Goal: Navigation & Orientation: Find specific page/section

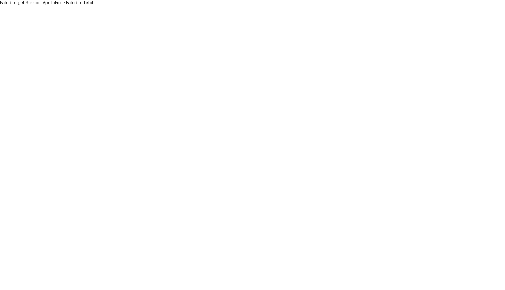
click at [147, 6] on html "Failed to get Session: ApolloError: Failed to fetch" at bounding box center [252, 3] width 505 height 6
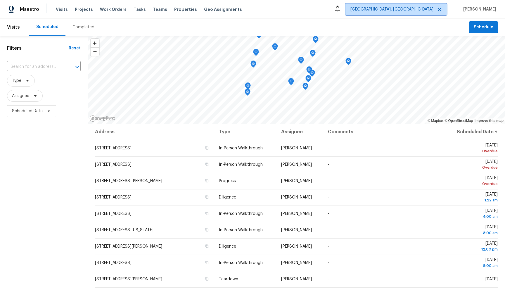
click at [431, 11] on span "Albuquerque, NM" at bounding box center [391, 9] width 83 height 6
click at [372, 11] on div "Maestro Visits Projects Work Orders Tasks Teams Properties Geo Assignments Albu…" at bounding box center [252, 9] width 505 height 18
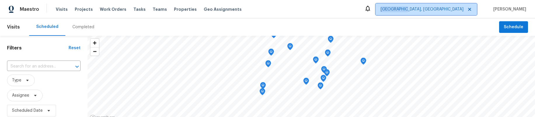
click at [458, 10] on span "[GEOGRAPHIC_DATA], [GEOGRAPHIC_DATA]" at bounding box center [422, 9] width 83 height 6
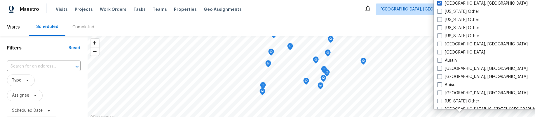
click at [354, 4] on div "Maestro Visits Projects Work Orders Tasks Teams Properties Geo Assignments Albu…" at bounding box center [267, 9] width 535 height 18
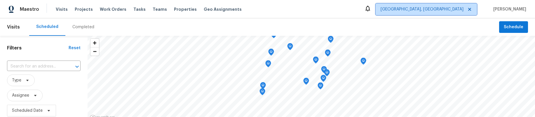
click at [454, 9] on span "[GEOGRAPHIC_DATA], [GEOGRAPHIC_DATA]" at bounding box center [422, 9] width 83 height 6
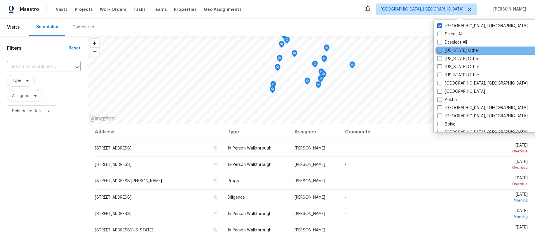
click at [440, 50] on span at bounding box center [439, 50] width 5 height 5
click at [440, 50] on input "[US_STATE] Other" at bounding box center [439, 50] width 4 height 4
checkbox input "true"
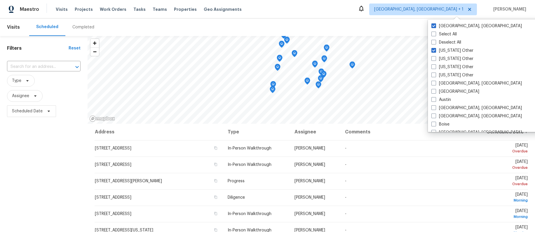
click at [374, 17] on div "Maestro Visits Projects Work Orders Tasks Teams Properties Geo Assignments Albu…" at bounding box center [267, 9] width 535 height 18
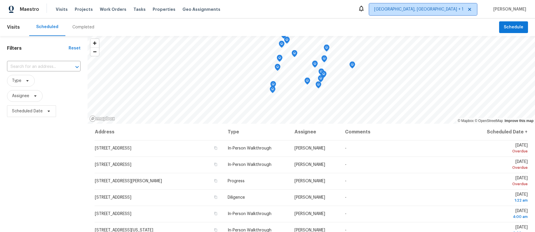
click at [463, 8] on span "[GEOGRAPHIC_DATA], [GEOGRAPHIC_DATA] + 1" at bounding box center [418, 9] width 89 height 6
click at [443, 8] on span "Albuquerque, NM + 1" at bounding box center [418, 9] width 89 height 6
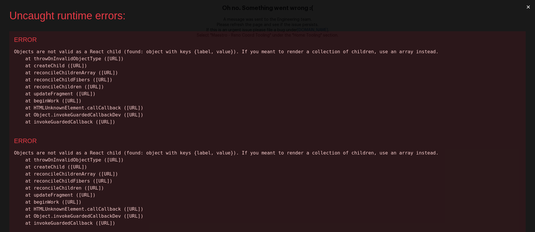
click at [528, 9] on button "×" at bounding box center [528, 7] width 13 height 14
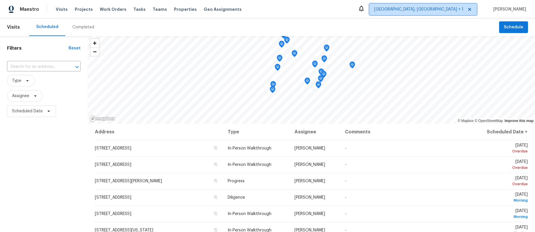
click at [446, 11] on span "Albuquerque, NM + 1" at bounding box center [418, 9] width 89 height 6
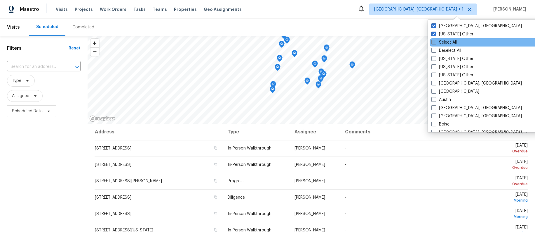
click at [436, 42] on span at bounding box center [434, 42] width 5 height 5
click at [435, 42] on input "Select All" at bounding box center [434, 41] width 4 height 4
checkbox input "true"
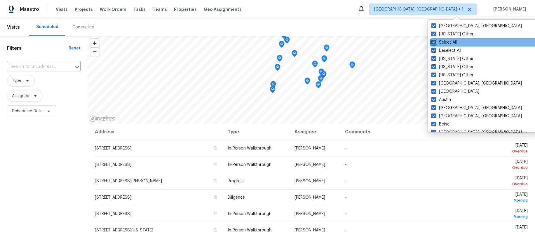
checkbox input "true"
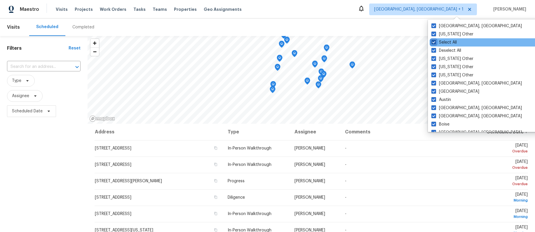
checkbox input "true"
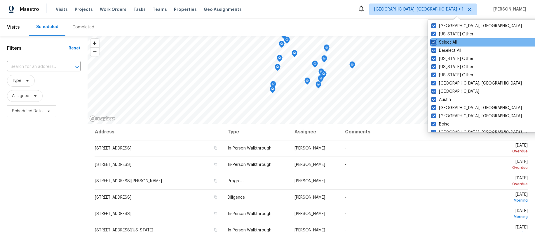
checkbox input "true"
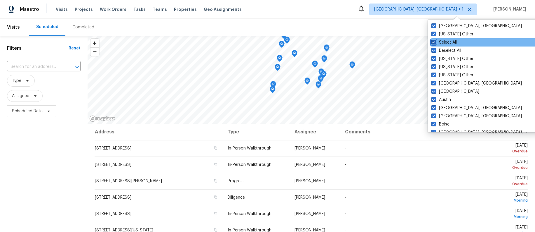
checkbox input "true"
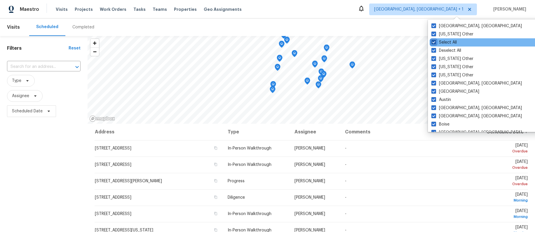
checkbox input "true"
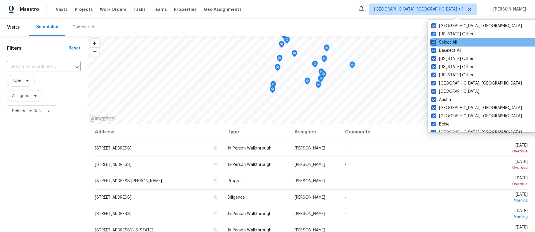
checkbox input "true"
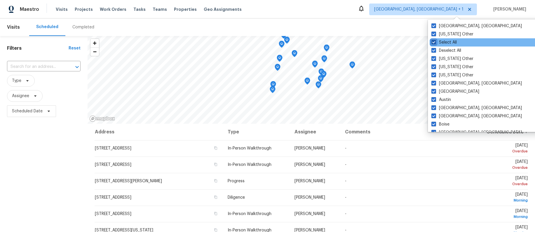
checkbox input "true"
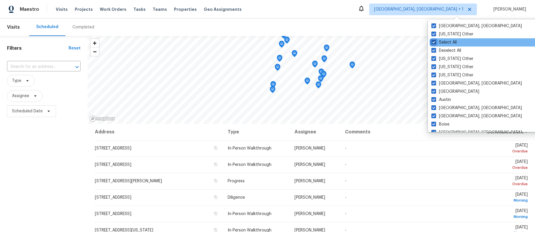
checkbox input "true"
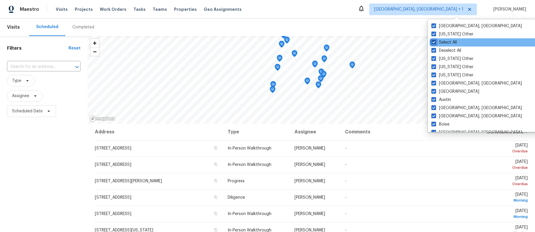
checkbox input "true"
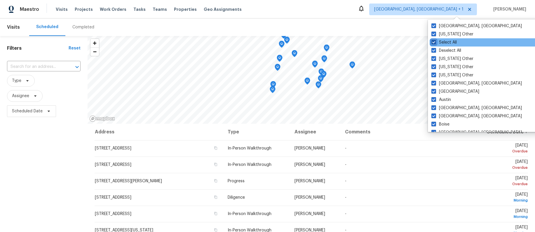
checkbox input "true"
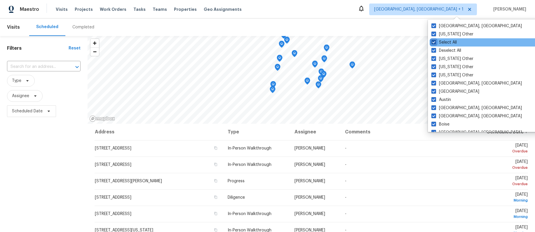
checkbox input "true"
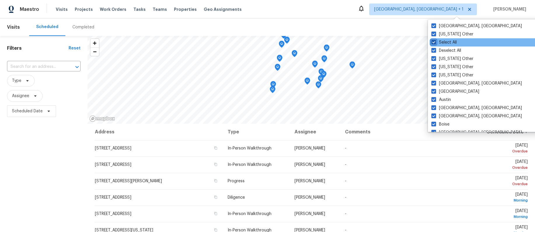
checkbox input "true"
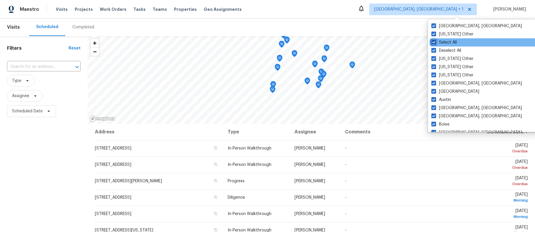
checkbox input "true"
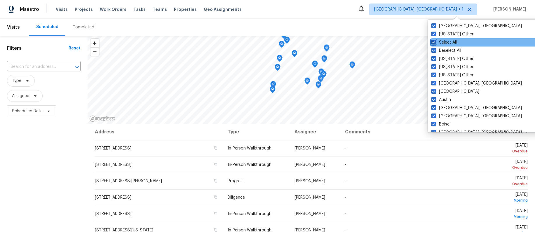
checkbox input "true"
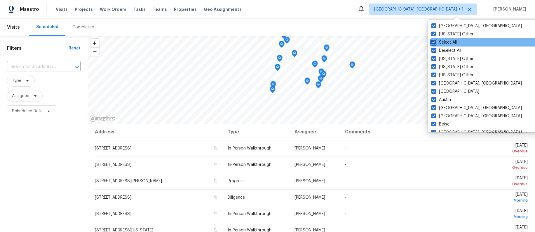
checkbox input "true"
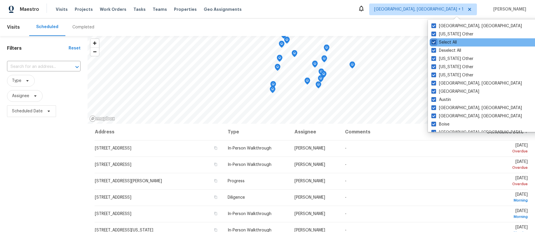
checkbox input "true"
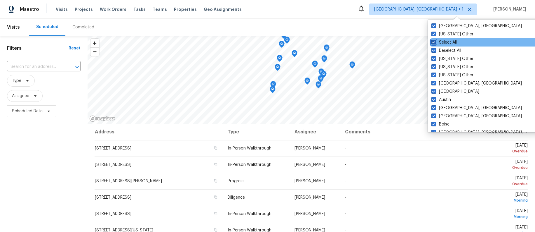
checkbox input "true"
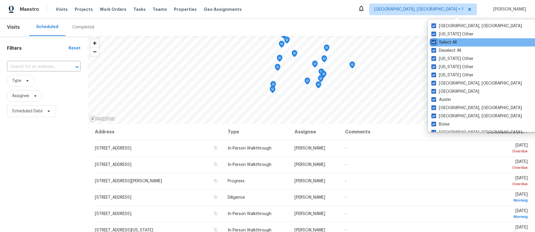
checkbox input "true"
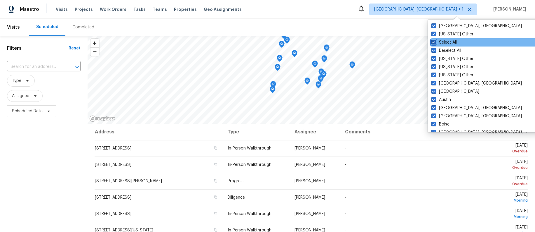
checkbox input "true"
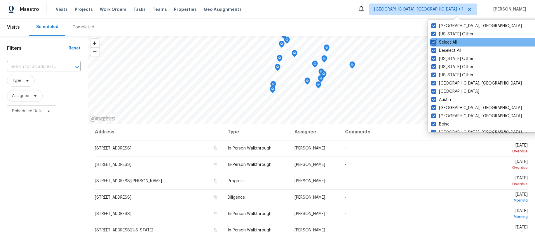
checkbox input "true"
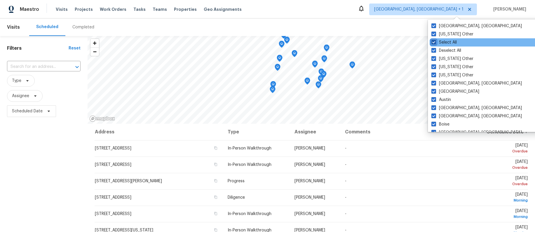
checkbox input "true"
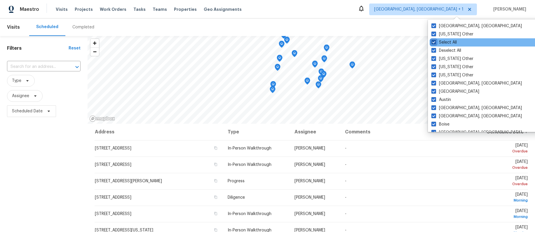
checkbox input "true"
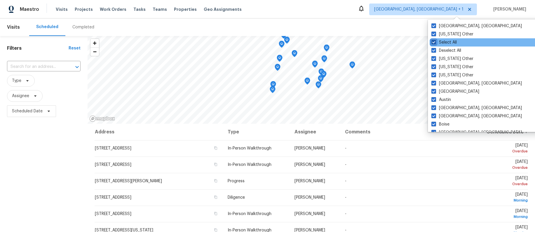
checkbox input "true"
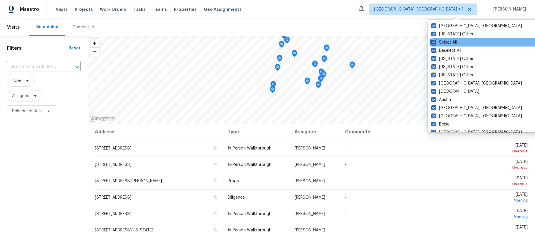
checkbox input "true"
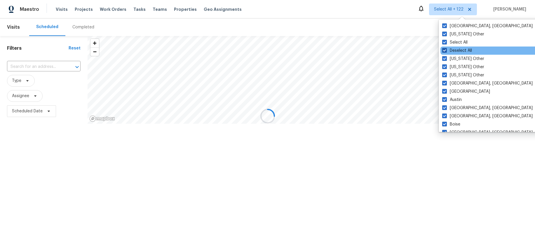
click at [445, 50] on span at bounding box center [444, 50] width 5 height 5
click at [445, 50] on input "Deselect All" at bounding box center [444, 50] width 4 height 4
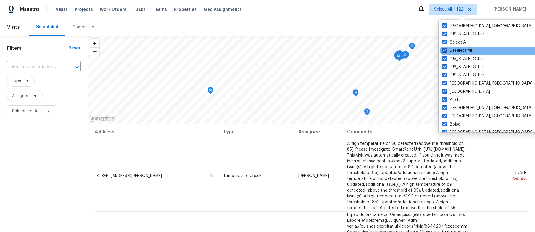
click at [455, 50] on label "Deselect All" at bounding box center [457, 51] width 30 height 6
click at [446, 50] on input "Deselect All" at bounding box center [444, 50] width 4 height 4
click at [455, 50] on label "Deselect All" at bounding box center [457, 51] width 30 height 6
click at [446, 50] on input "Deselect All" at bounding box center [444, 50] width 4 height 4
click at [470, 51] on label "Deselect All" at bounding box center [457, 51] width 30 height 6
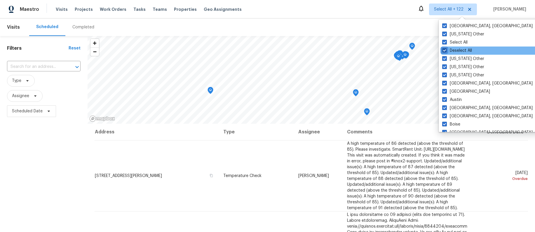
click at [446, 51] on input "Deselect All" at bounding box center [444, 50] width 4 height 4
checkbox input "true"
click at [352, 18] on div "Scheduled Completed" at bounding box center [264, 27] width 470 height 18
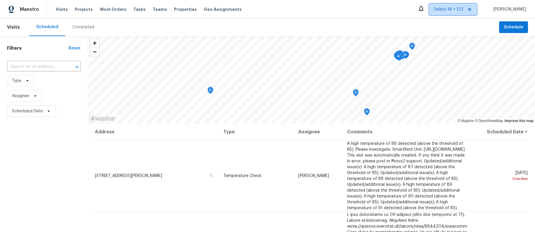
drag, startPoint x: 457, startPoint y: 13, endPoint x: 456, endPoint y: 18, distance: 4.7
click at [457, 13] on span "Select All + 122" at bounding box center [453, 10] width 48 height 12
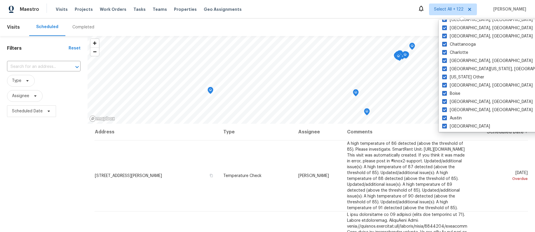
scroll to position [898, 0]
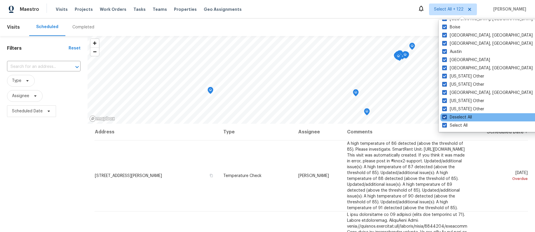
click at [461, 116] on label "Deselect All" at bounding box center [457, 117] width 30 height 6
click at [446, 116] on input "Deselect All" at bounding box center [444, 116] width 4 height 4
click at [441, 116] on div "Deselect All" at bounding box center [500, 117] width 118 height 8
click at [444, 116] on span at bounding box center [444, 116] width 5 height 5
click at [444, 116] on input "Deselect All" at bounding box center [444, 116] width 4 height 4
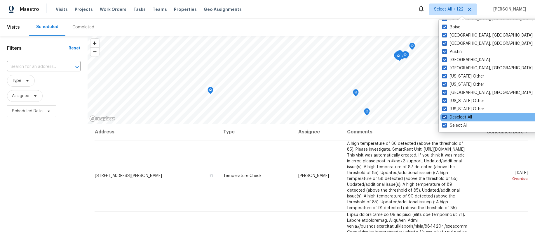
click at [445, 116] on span at bounding box center [444, 116] width 5 height 5
click at [445, 116] on input "Deselect All" at bounding box center [444, 116] width 4 height 4
click at [444, 116] on span at bounding box center [444, 116] width 5 height 5
click at [444, 116] on input "Deselect All" at bounding box center [444, 116] width 4 height 4
click at [444, 116] on span at bounding box center [444, 116] width 5 height 5
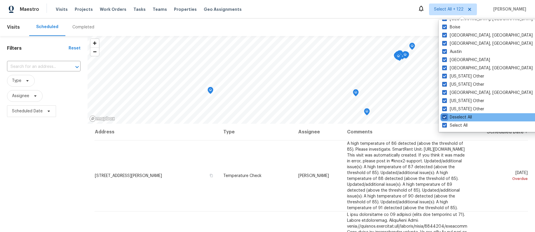
click at [444, 116] on input "Deselect All" at bounding box center [444, 116] width 4 height 4
click at [445, 116] on span at bounding box center [444, 116] width 5 height 5
click at [445, 116] on input "Deselect All" at bounding box center [444, 116] width 4 height 4
click at [445, 116] on span at bounding box center [444, 116] width 5 height 5
click at [445, 116] on input "Deselect All" at bounding box center [444, 116] width 4 height 4
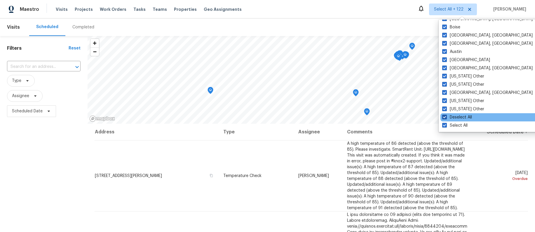
click at [445, 116] on span at bounding box center [444, 116] width 5 height 5
click at [445, 116] on input "Deselect All" at bounding box center [444, 116] width 4 height 4
checkbox input "true"
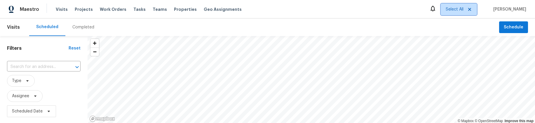
click at [464, 9] on span "Select All" at bounding box center [455, 9] width 18 height 6
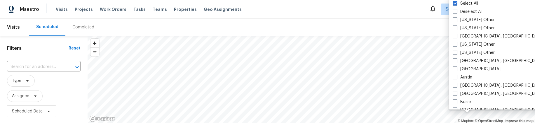
click at [411, 13] on div "Maestro Visits Projects Work Orders Tasks Teams Properties Geo Assignments Sele…" at bounding box center [267, 9] width 535 height 18
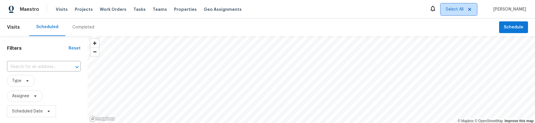
click at [464, 12] on span "Select All" at bounding box center [455, 9] width 18 height 6
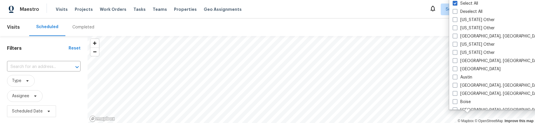
click at [384, 21] on div "Scheduled Completed" at bounding box center [264, 27] width 470 height 18
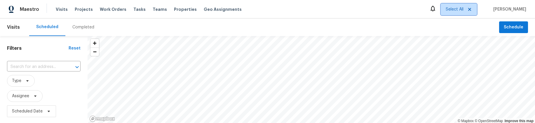
click at [462, 11] on span "Select All" at bounding box center [455, 9] width 18 height 6
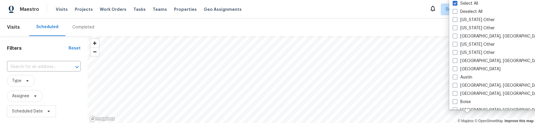
click at [408, 14] on div "Maestro Visits Projects Work Orders Tasks Teams Properties Geo Assignments Sele…" at bounding box center [267, 9] width 535 height 18
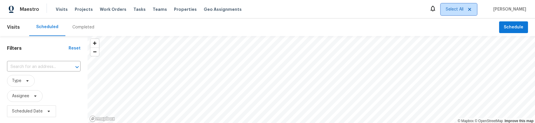
click at [464, 10] on span "Select All" at bounding box center [455, 9] width 18 height 6
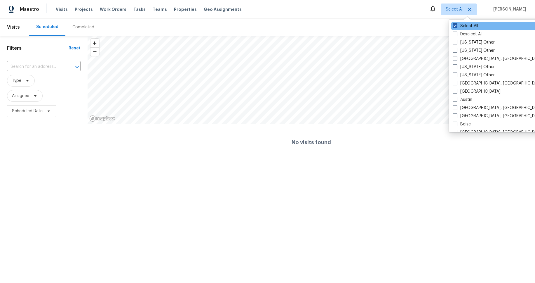
click at [470, 25] on label "Select All" at bounding box center [465, 26] width 25 height 6
click at [457, 25] on input "Select All" at bounding box center [455, 25] width 4 height 4
checkbox input "true"
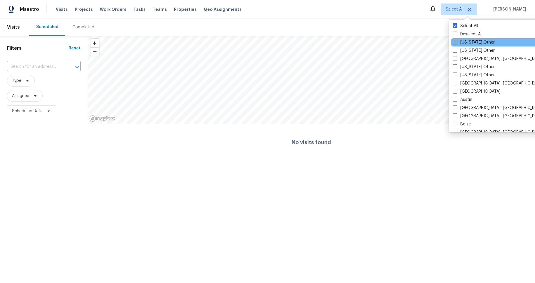
click at [481, 42] on label "[US_STATE] Other" at bounding box center [474, 42] width 42 height 6
click at [457, 42] on input "[US_STATE] Other" at bounding box center [455, 41] width 4 height 4
checkbox input "true"
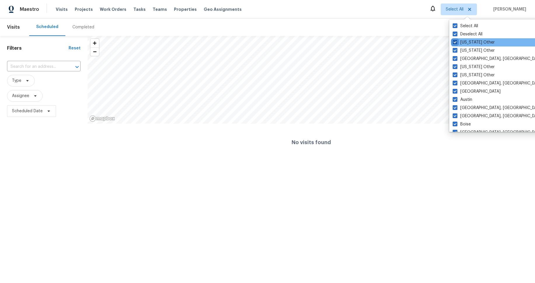
checkbox input "true"
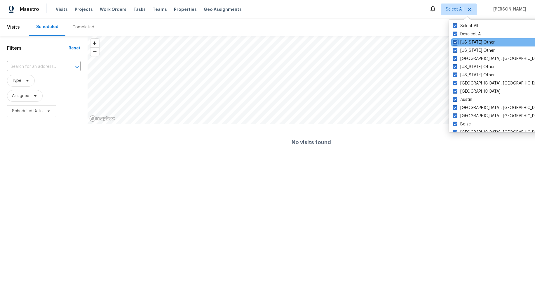
checkbox input "true"
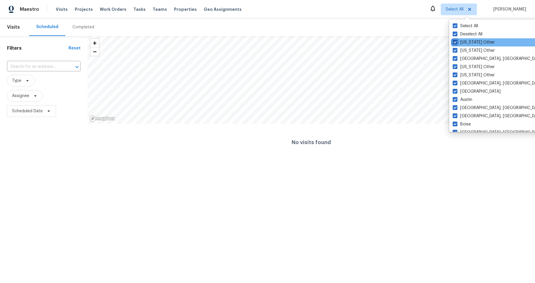
checkbox input "true"
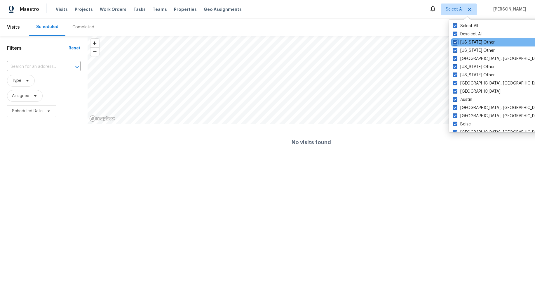
checkbox input "true"
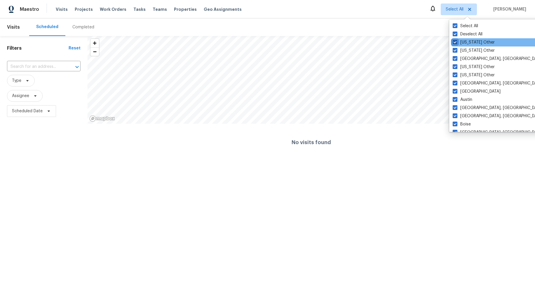
checkbox input "true"
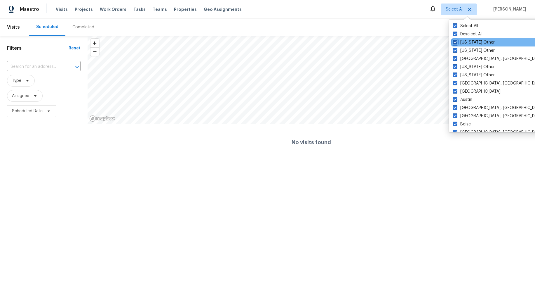
checkbox input "true"
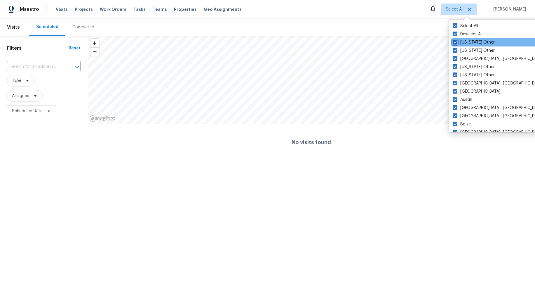
checkbox input "true"
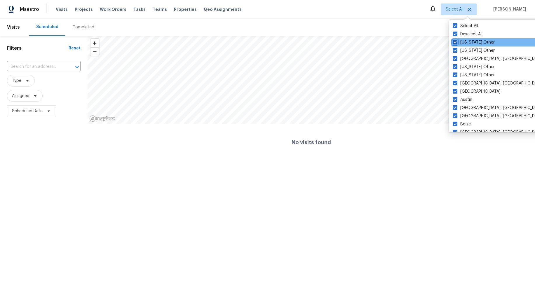
checkbox input "true"
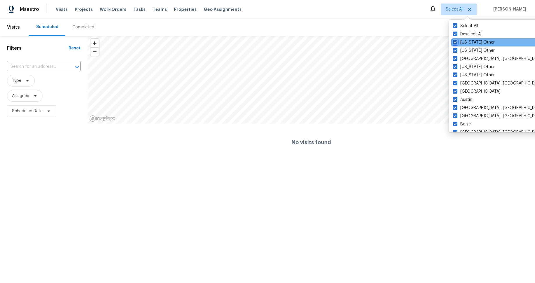
checkbox input "true"
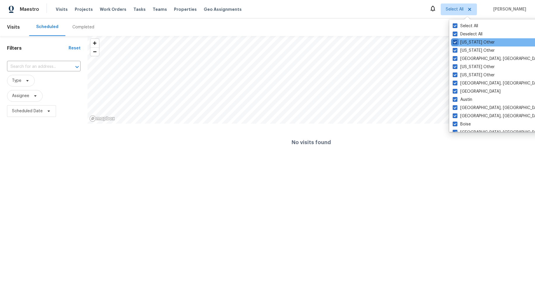
checkbox input "true"
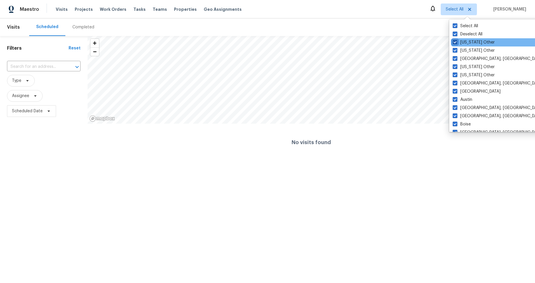
checkbox input "true"
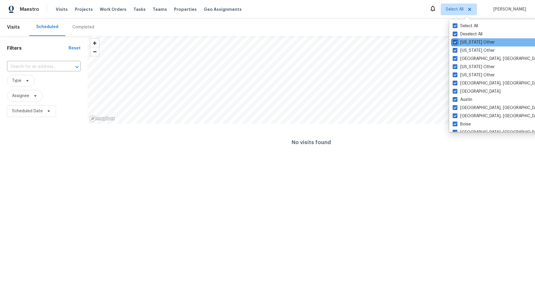
checkbox input "true"
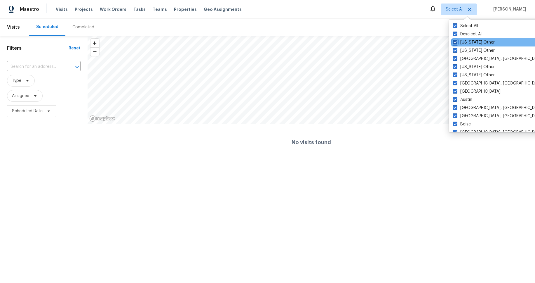
checkbox input "true"
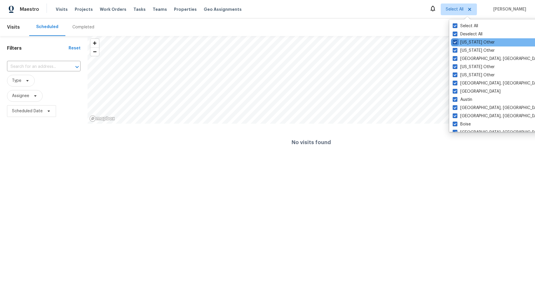
checkbox input "true"
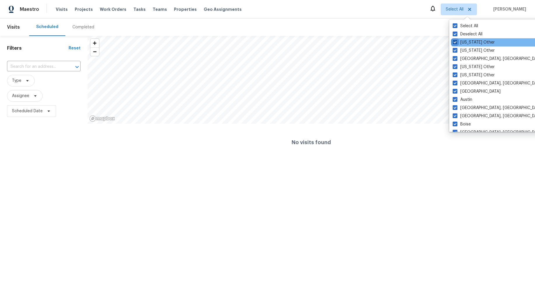
checkbox input "true"
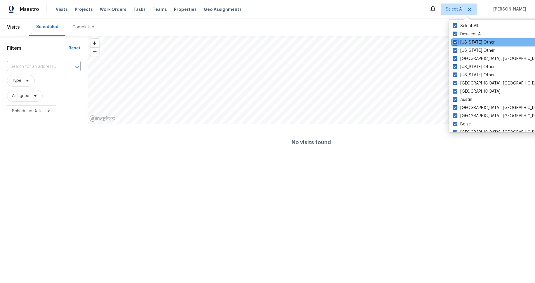
checkbox input "true"
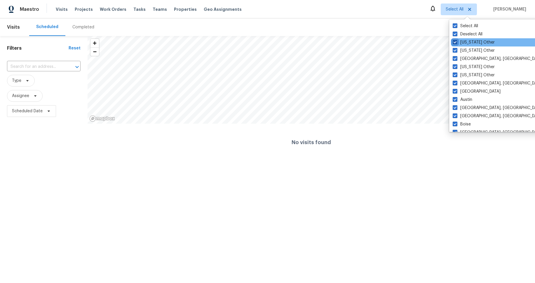
checkbox input "true"
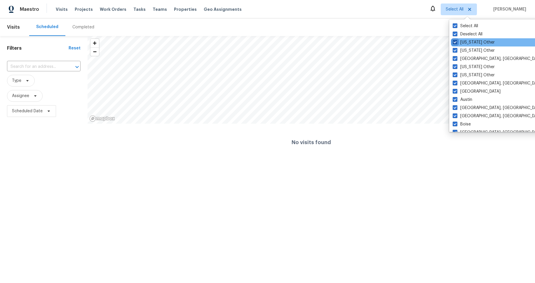
checkbox input "true"
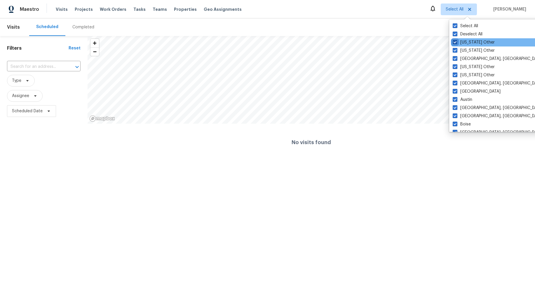
checkbox input "true"
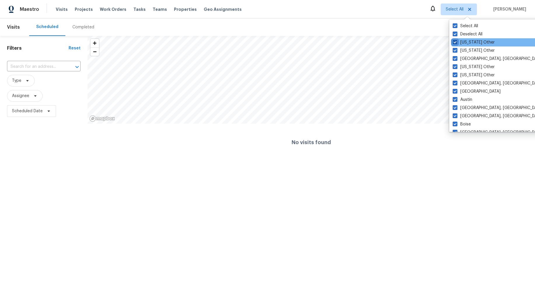
checkbox input "true"
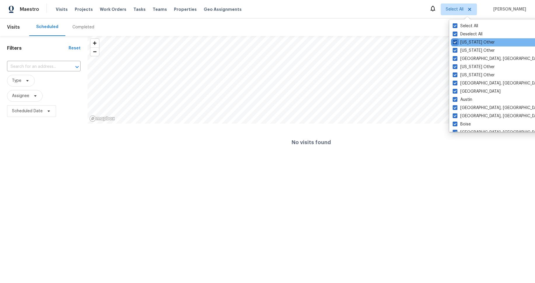
checkbox input "true"
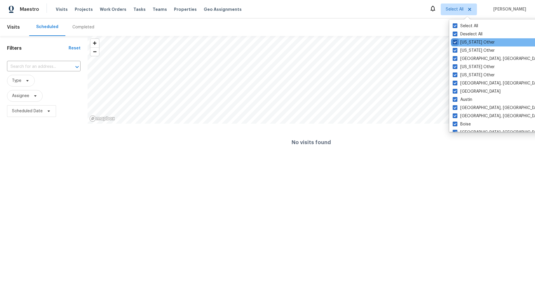
checkbox input "true"
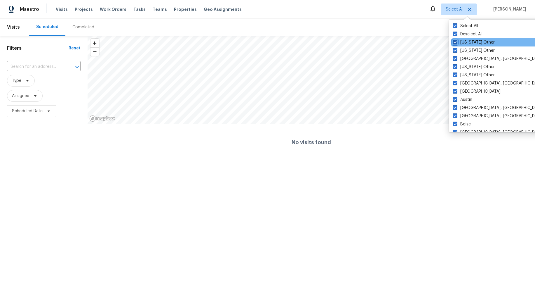
checkbox input "true"
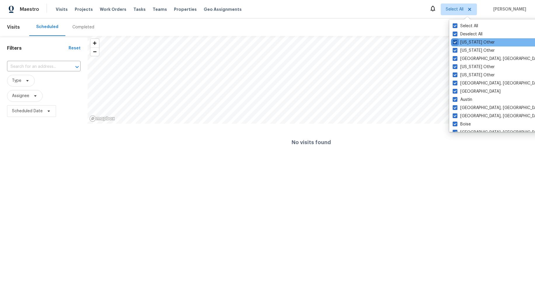
checkbox input "true"
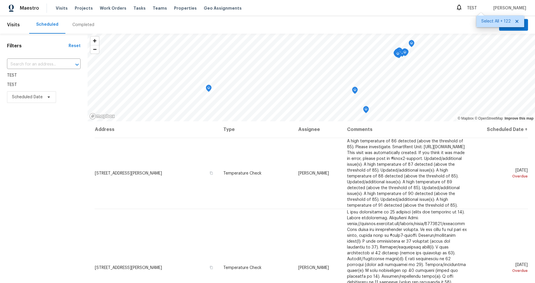
drag, startPoint x: 448, startPoint y: 14, endPoint x: 451, endPoint y: 15, distance: 3.0
click at [448, 14] on div "Maestro Visits Projects Work Orders Tasks Teams Properties Geo Assignments TEST…" at bounding box center [267, 8] width 535 height 16
click at [477, 8] on span "TEST" at bounding box center [472, 8] width 10 height 4
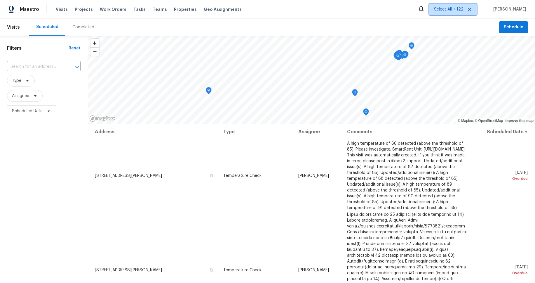
click at [458, 11] on span "Select All + 122" at bounding box center [448, 9] width 29 height 6
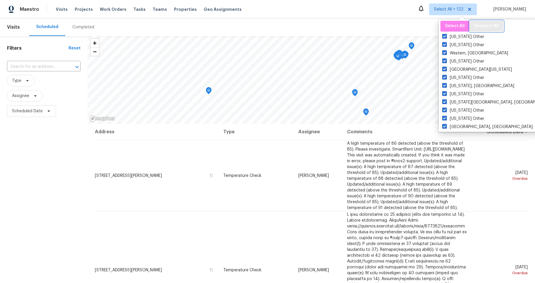
click at [487, 27] on span "Deselect All" at bounding box center [486, 25] width 25 height 7
checkbox input "false"
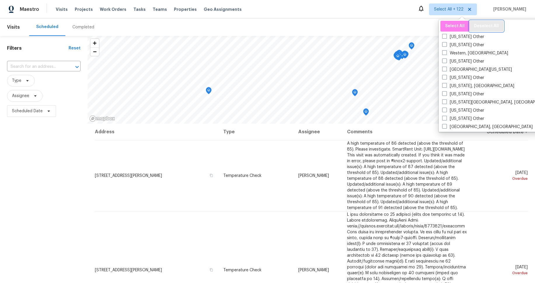
checkbox input "false"
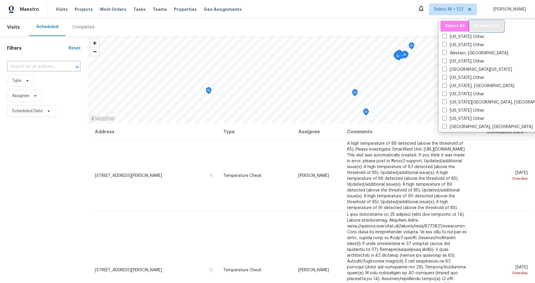
checkbox input "false"
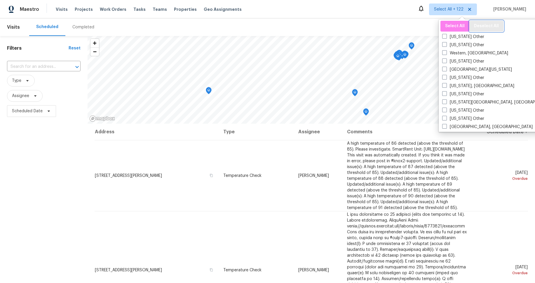
checkbox input "false"
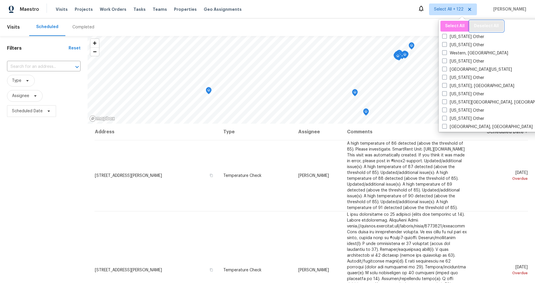
checkbox input "false"
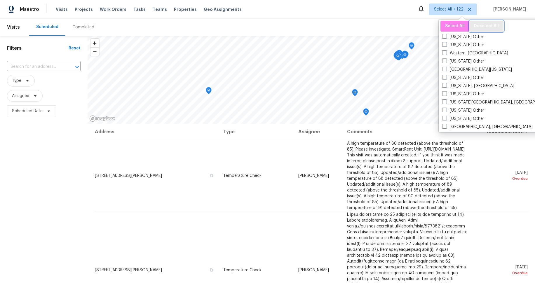
checkbox input "false"
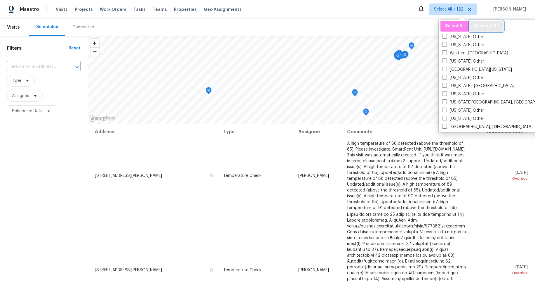
checkbox input "false"
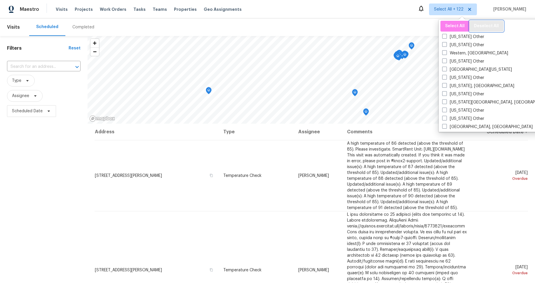
checkbox input "false"
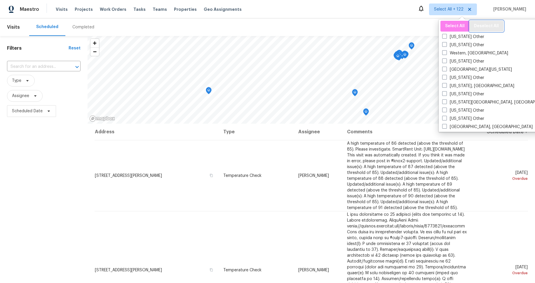
checkbox input "false"
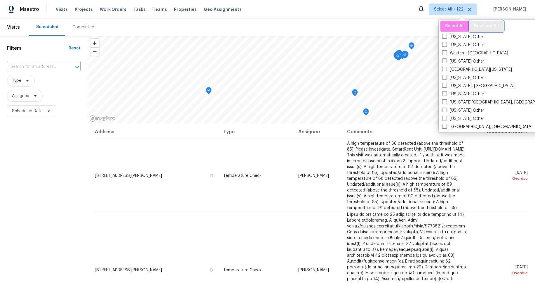
checkbox input "false"
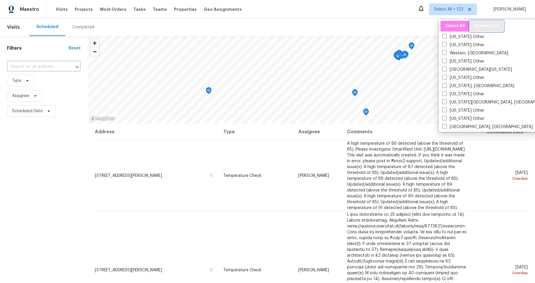
checkbox input "false"
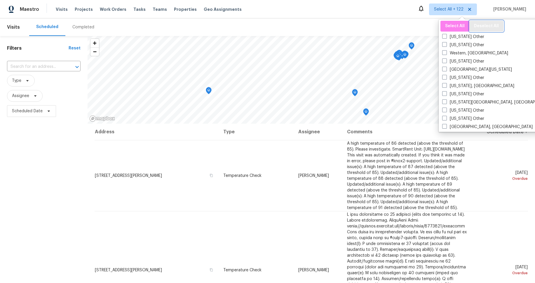
checkbox input "false"
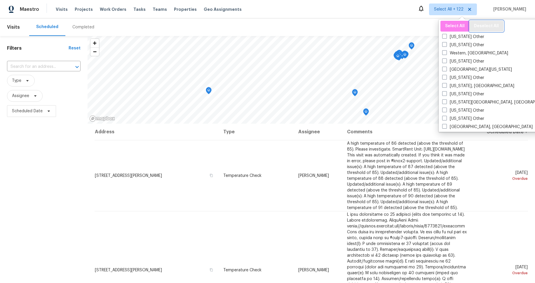
checkbox input "false"
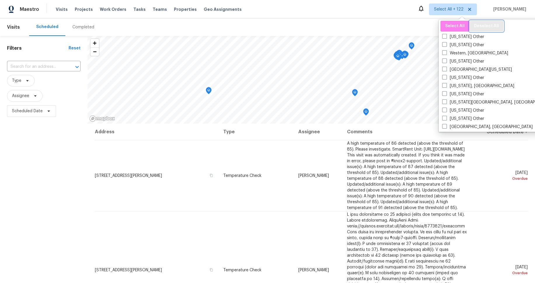
checkbox input "false"
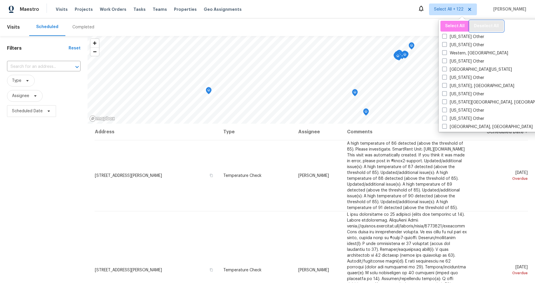
checkbox input "false"
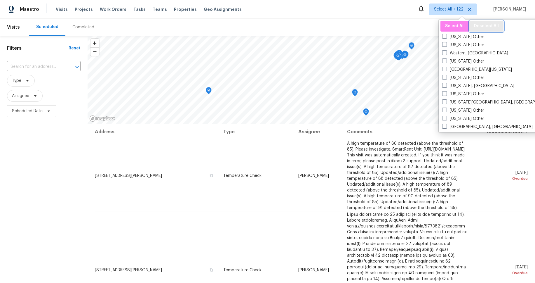
checkbox input "false"
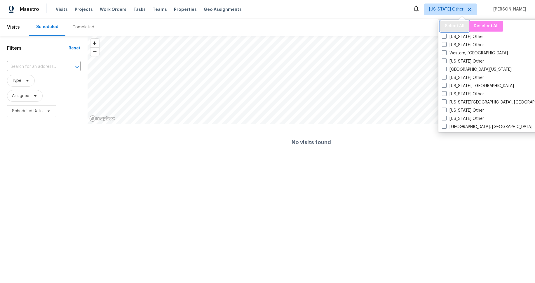
click at [454, 23] on span "Select All" at bounding box center [455, 25] width 20 height 7
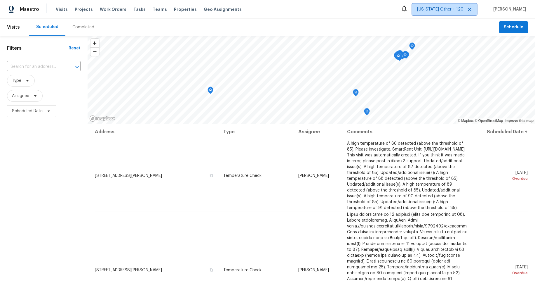
click at [458, 11] on span "[US_STATE] Other + 120" at bounding box center [440, 9] width 46 height 6
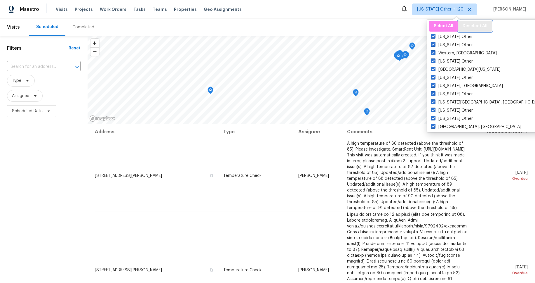
click at [475, 27] on span "Deselect All" at bounding box center [475, 25] width 25 height 7
checkbox input "false"
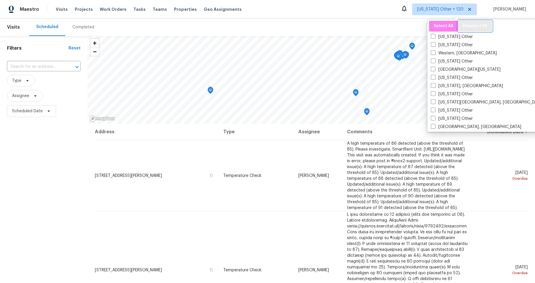
checkbox input "false"
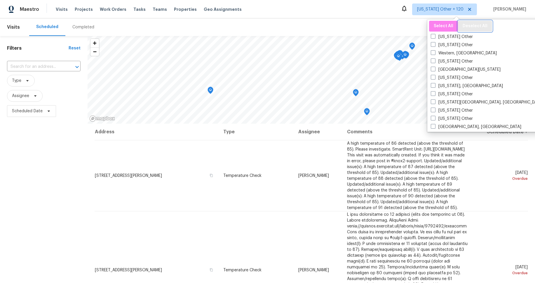
checkbox input "false"
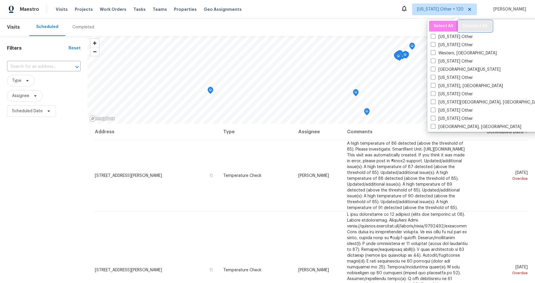
checkbox input "false"
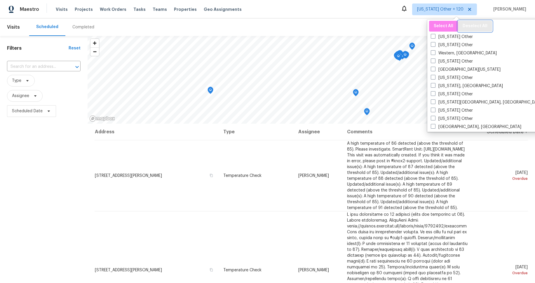
checkbox input "false"
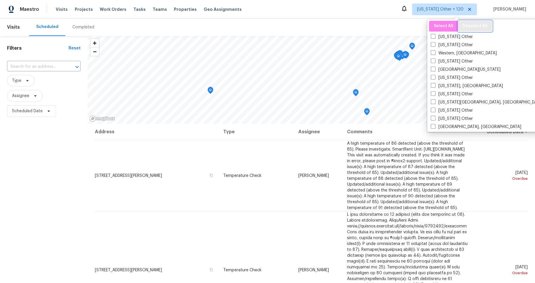
checkbox input "false"
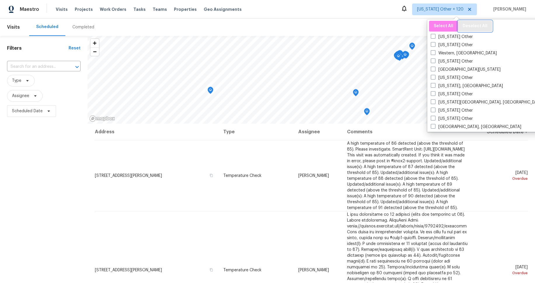
checkbox input "false"
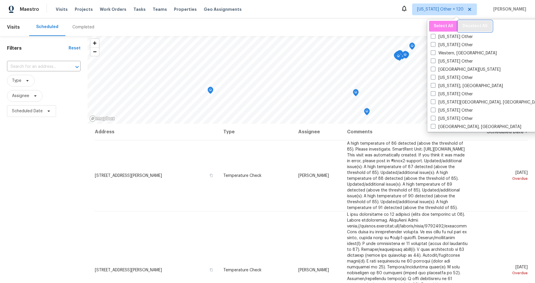
checkbox input "false"
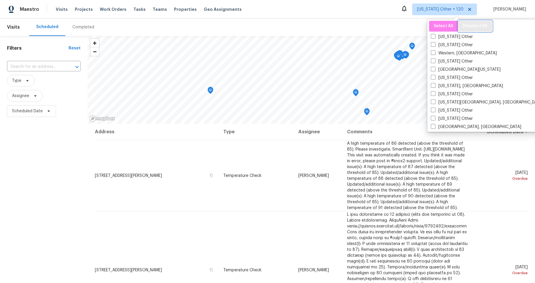
checkbox input "false"
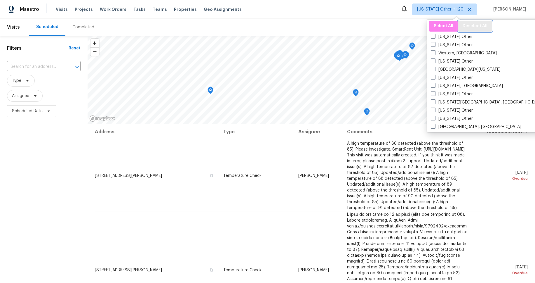
checkbox input "false"
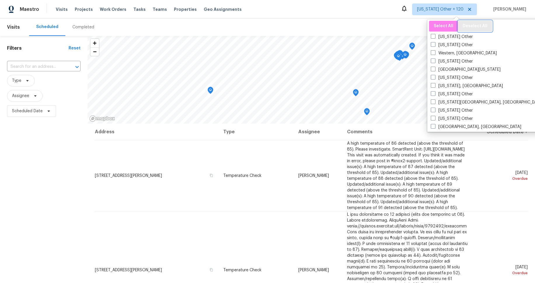
checkbox input "false"
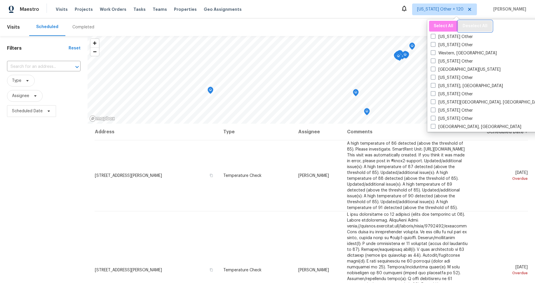
checkbox input "false"
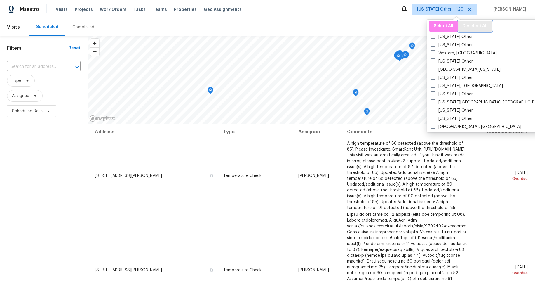
checkbox input "false"
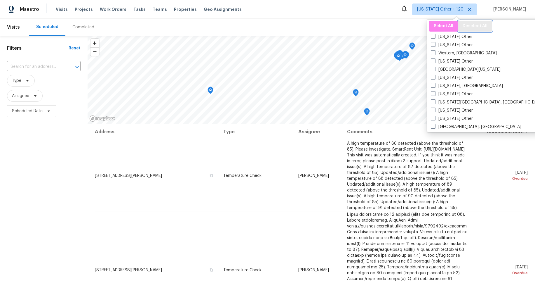
checkbox input "false"
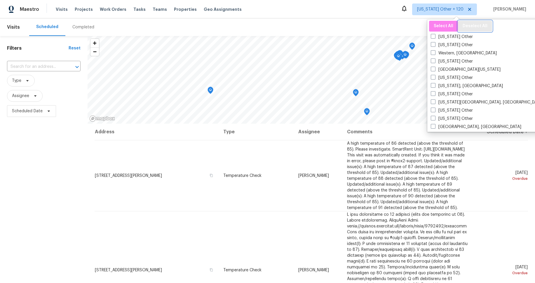
checkbox input "false"
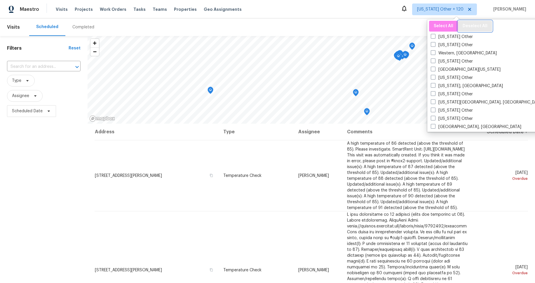
checkbox input "false"
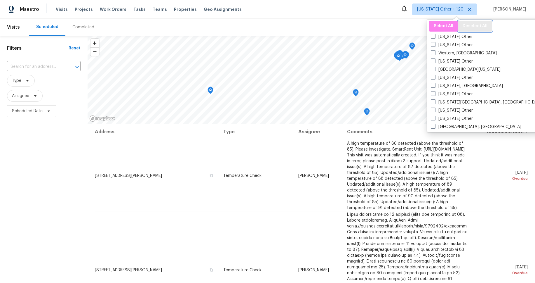
checkbox input "false"
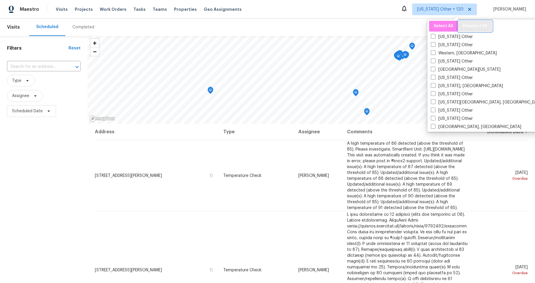
checkbox input "false"
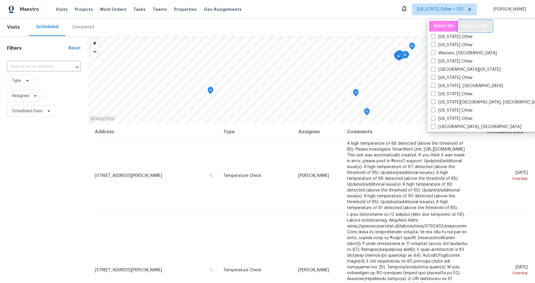
checkbox input "false"
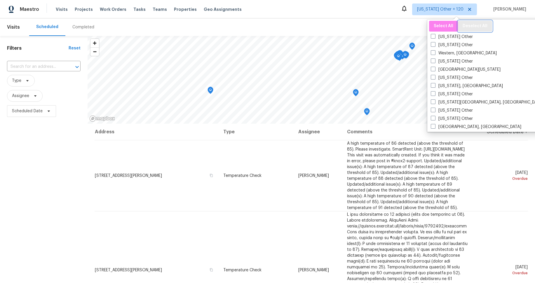
checkbox input "false"
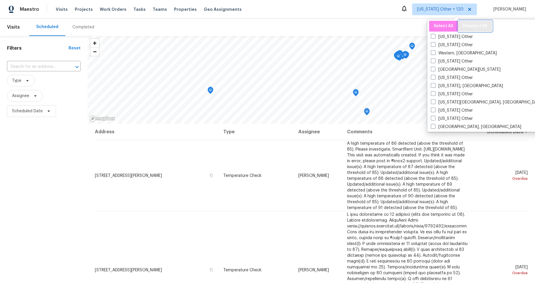
checkbox input "false"
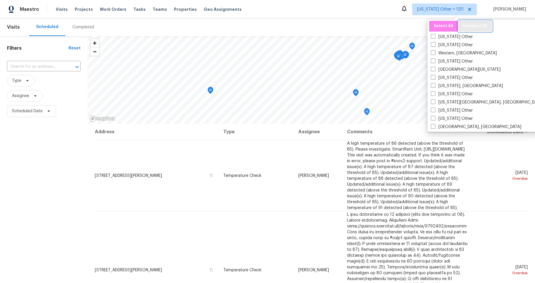
checkbox input "false"
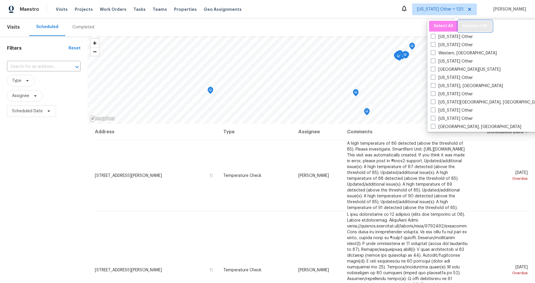
checkbox input "false"
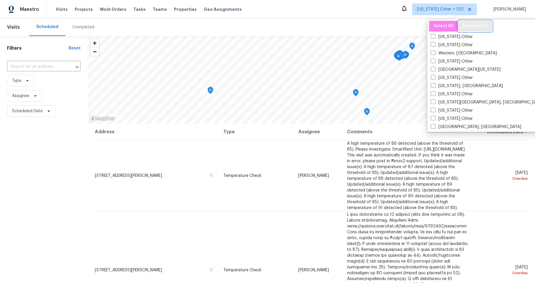
checkbox input "false"
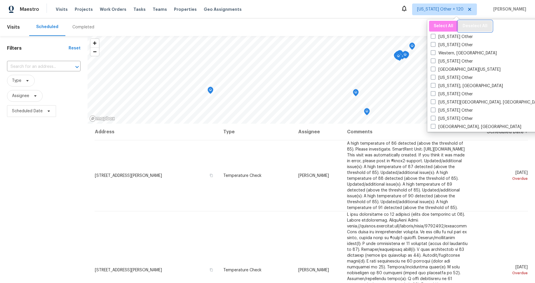
checkbox input "false"
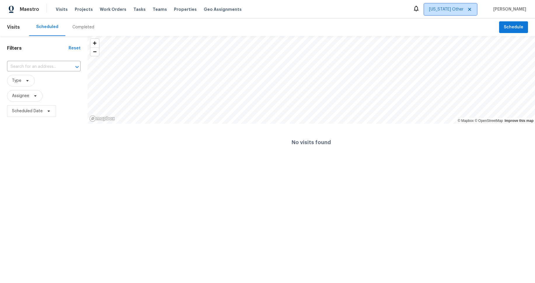
click at [454, 11] on span "[US_STATE] Other" at bounding box center [446, 9] width 34 height 6
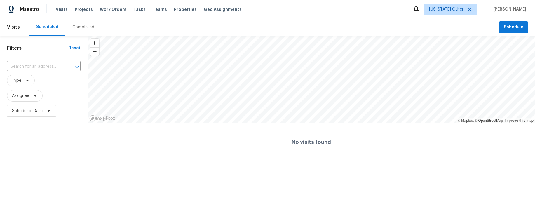
click at [449, 19] on div "Scheduled Completed" at bounding box center [264, 27] width 470 height 18
click at [452, 11] on span "[US_STATE] Other" at bounding box center [446, 9] width 34 height 6
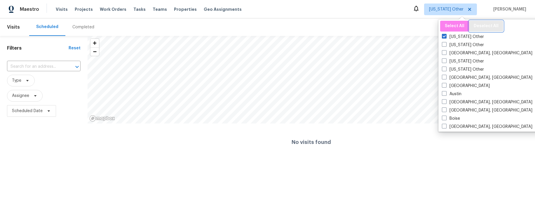
click at [485, 26] on span "Deselect All" at bounding box center [486, 25] width 25 height 7
checkbox input "false"
checkbox input "true"
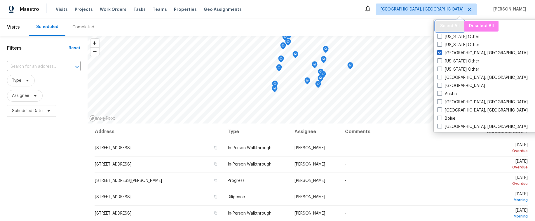
click at [446, 27] on span "Select All" at bounding box center [450, 25] width 20 height 7
checkbox input "true"
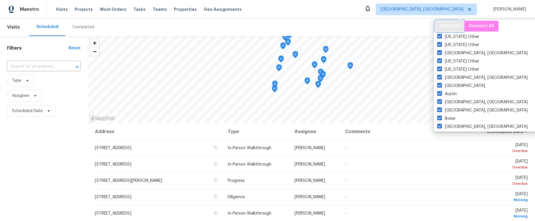
checkbox input "true"
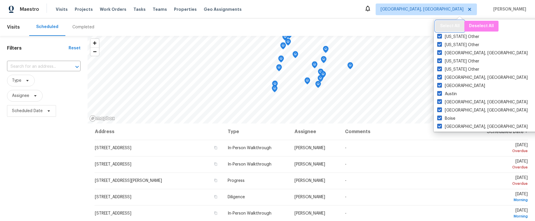
checkbox input "true"
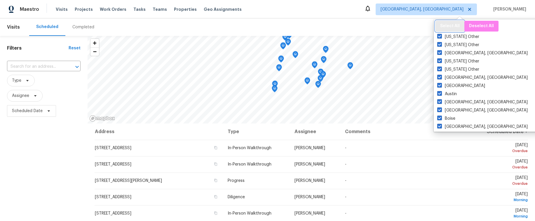
checkbox input "true"
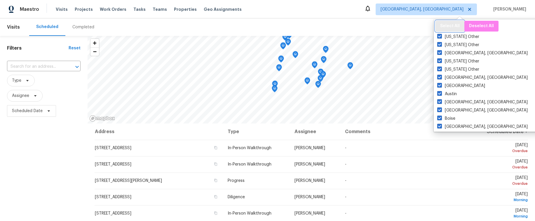
checkbox input "true"
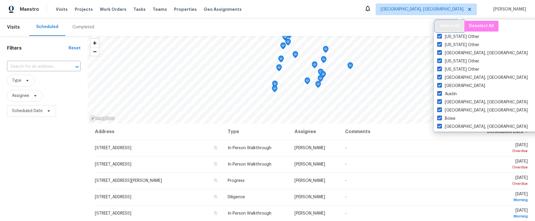
checkbox input "true"
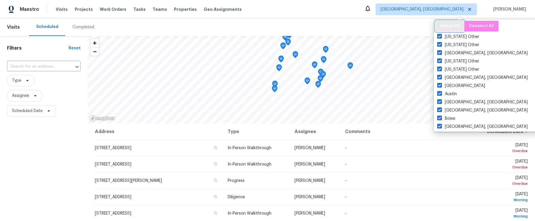
checkbox input "true"
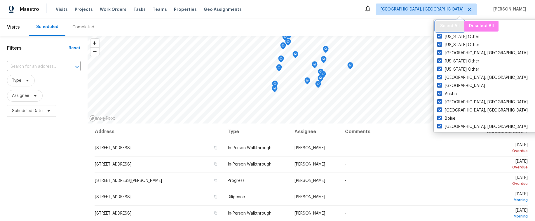
checkbox input "true"
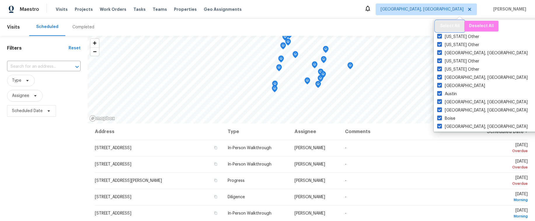
checkbox input "true"
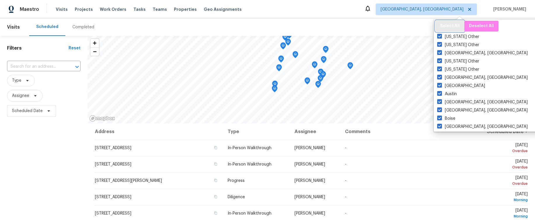
checkbox input "true"
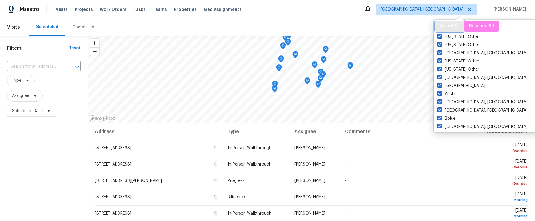
checkbox input "true"
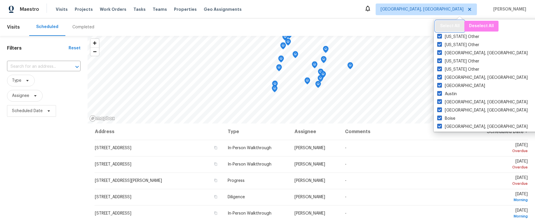
checkbox input "true"
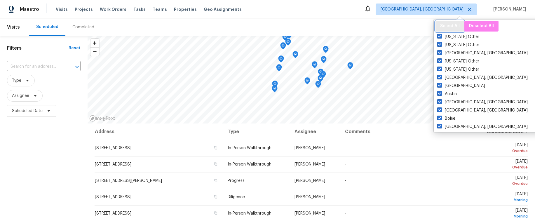
checkbox input "true"
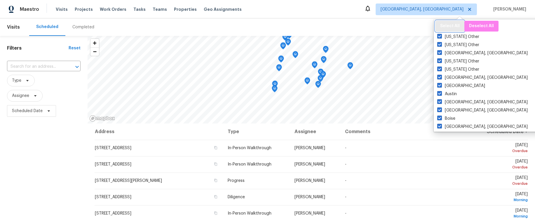
checkbox input "true"
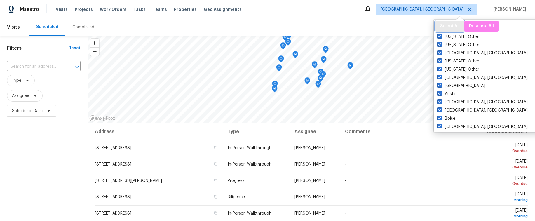
checkbox input "true"
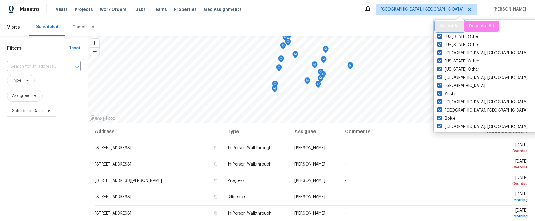
checkbox input "true"
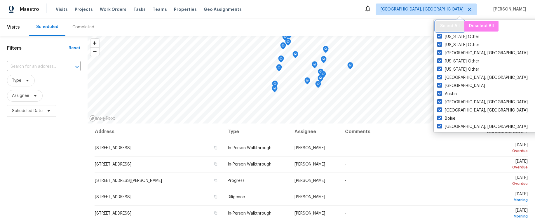
checkbox input "true"
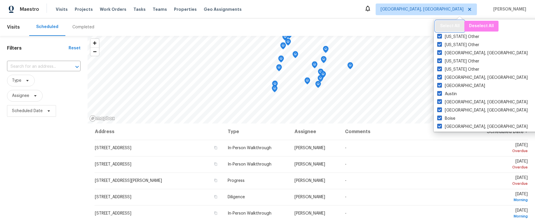
checkbox input "true"
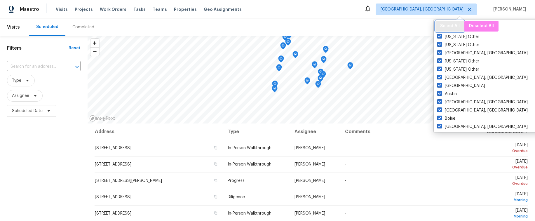
checkbox input "true"
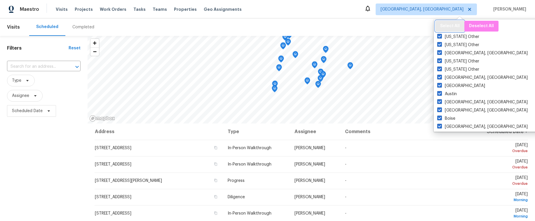
checkbox input "true"
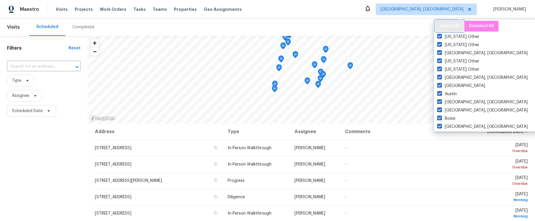
checkbox input "true"
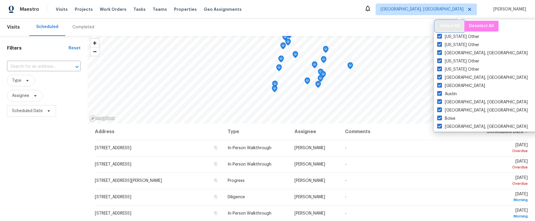
checkbox input "true"
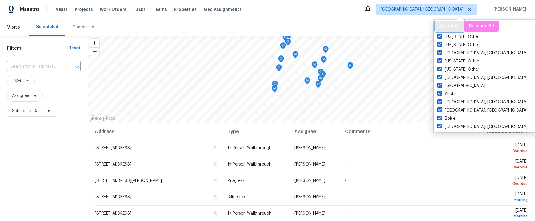
checkbox input "true"
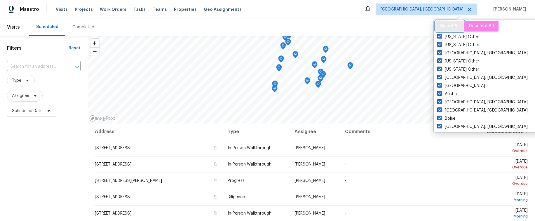
checkbox input "true"
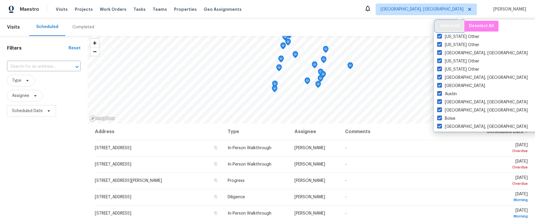
checkbox input "true"
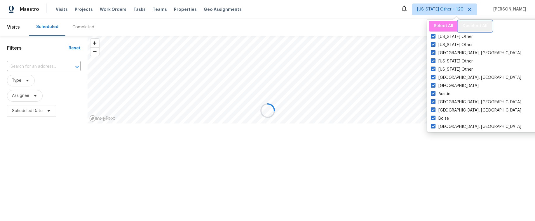
click at [473, 28] on span "Deselect All" at bounding box center [475, 25] width 25 height 7
checkbox input "false"
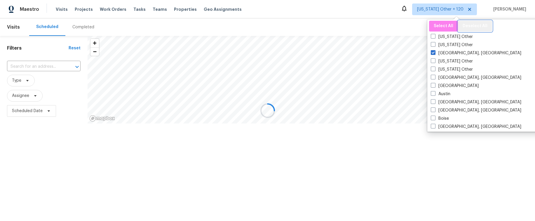
checkbox input "false"
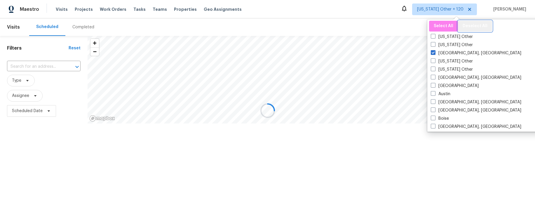
checkbox input "false"
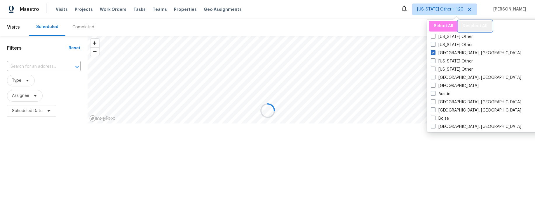
checkbox input "false"
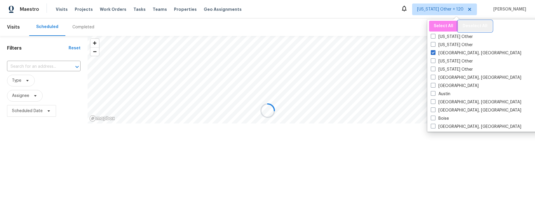
checkbox input "false"
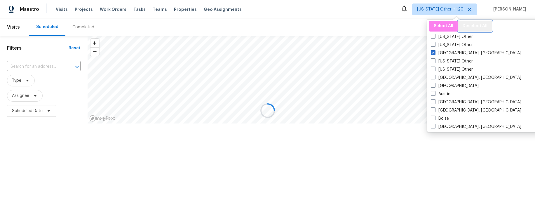
checkbox input "false"
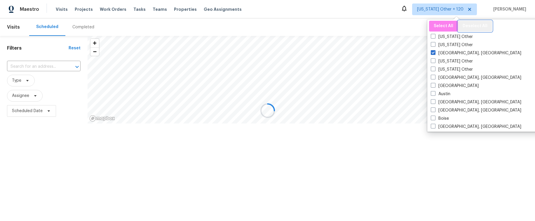
checkbox input "false"
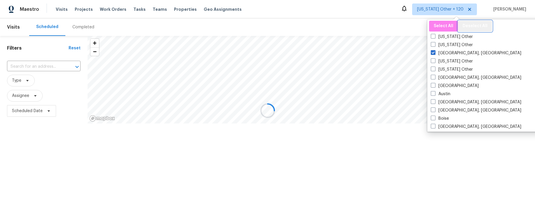
checkbox input "false"
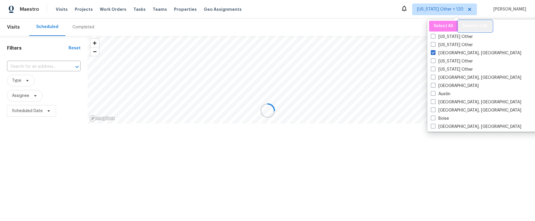
checkbox input "false"
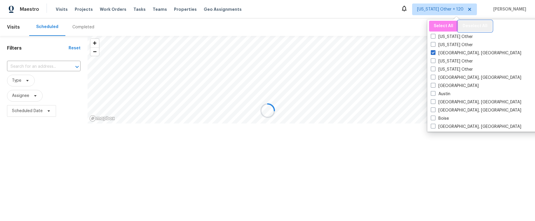
checkbox input "false"
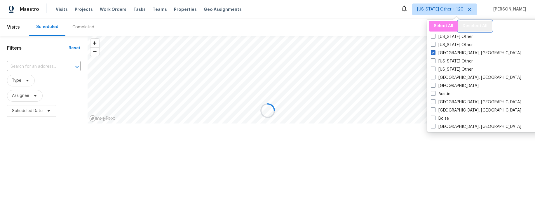
checkbox input "false"
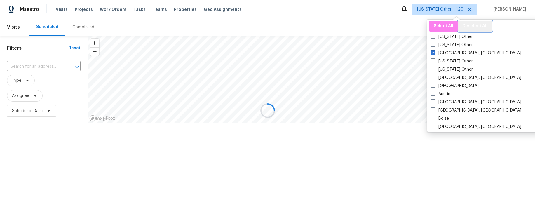
checkbox input "false"
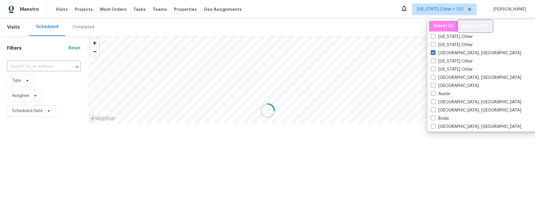
checkbox input "false"
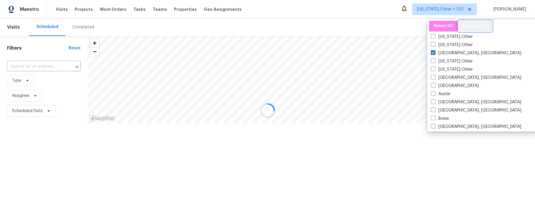
checkbox input "false"
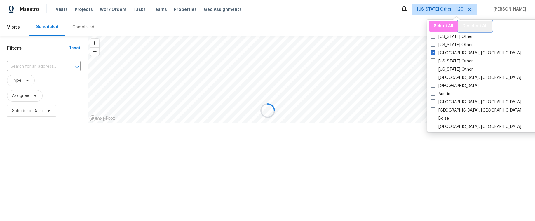
checkbox input "false"
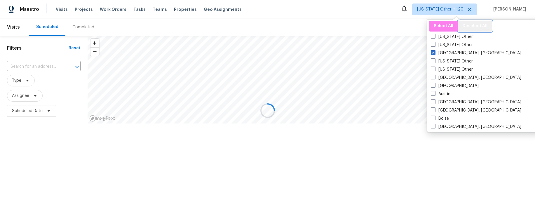
checkbox input "false"
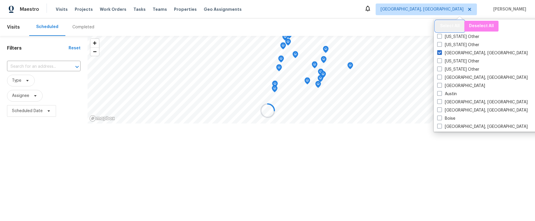
click at [439, 26] on button "Select All" at bounding box center [450, 26] width 29 height 11
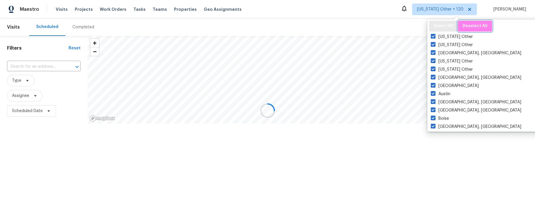
drag, startPoint x: 469, startPoint y: 27, endPoint x: 462, endPoint y: 26, distance: 7.6
click at [469, 27] on span "Deselect All" at bounding box center [475, 25] width 25 height 7
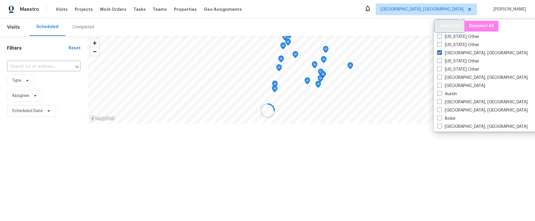
click at [451, 25] on span "Select All" at bounding box center [450, 25] width 20 height 7
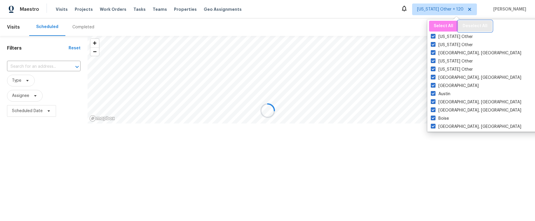
click at [469, 26] on span "Deselect All" at bounding box center [475, 25] width 25 height 7
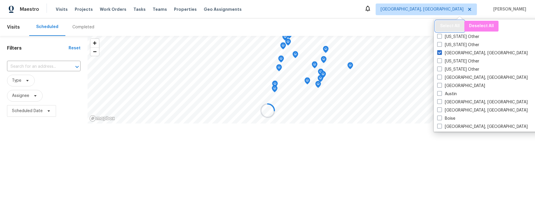
click at [453, 25] on span "Select All" at bounding box center [450, 25] width 20 height 7
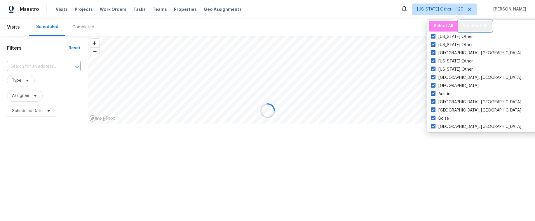
click at [472, 26] on span "Deselect All" at bounding box center [475, 25] width 25 height 7
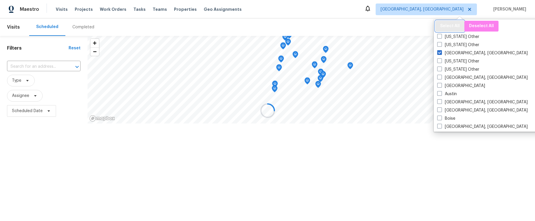
click at [439, 25] on button "Select All" at bounding box center [450, 26] width 29 height 11
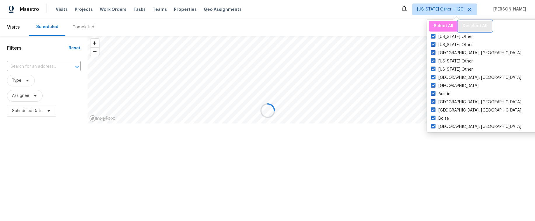
click at [467, 26] on span "Deselect All" at bounding box center [475, 25] width 25 height 7
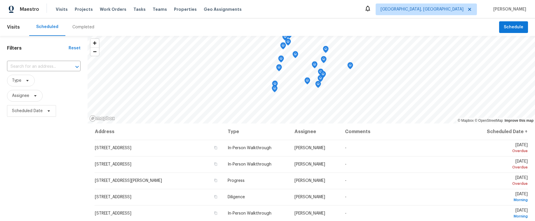
click at [384, 22] on div "Scheduled Completed" at bounding box center [264, 27] width 470 height 18
click at [461, 14] on span "[GEOGRAPHIC_DATA], [GEOGRAPHIC_DATA]" at bounding box center [426, 10] width 101 height 12
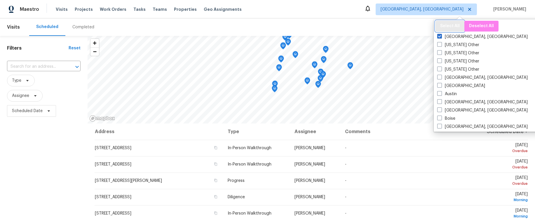
click at [453, 26] on span "Select All" at bounding box center [450, 25] width 20 height 7
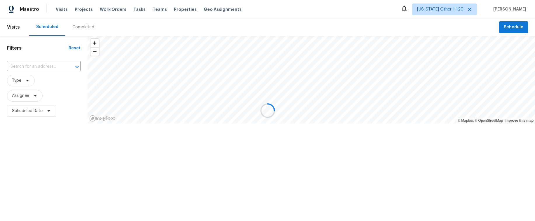
click at [386, 18] on div at bounding box center [267, 110] width 535 height 221
click at [450, 13] on div at bounding box center [267, 110] width 535 height 221
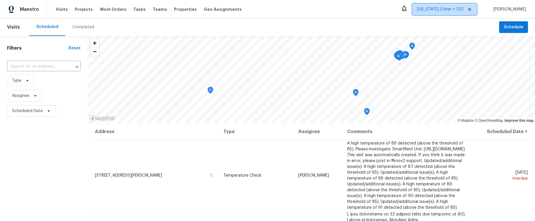
click at [448, 9] on span "[US_STATE] Other + 120" at bounding box center [440, 9] width 46 height 6
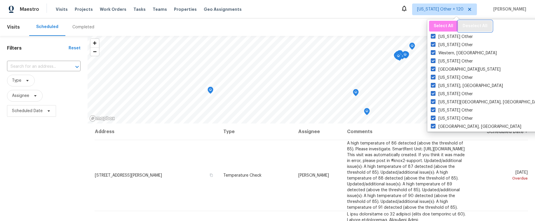
click at [473, 27] on span "Deselect All" at bounding box center [475, 25] width 25 height 7
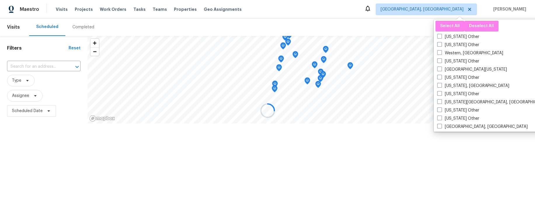
click at [405, 20] on div at bounding box center [267, 110] width 535 height 221
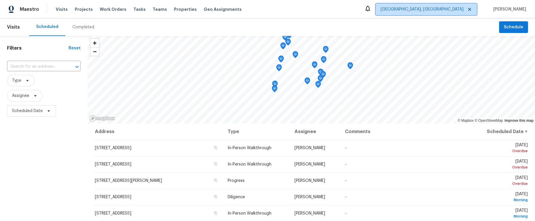
click at [446, 10] on span "[GEOGRAPHIC_DATA], [GEOGRAPHIC_DATA]" at bounding box center [422, 9] width 83 height 6
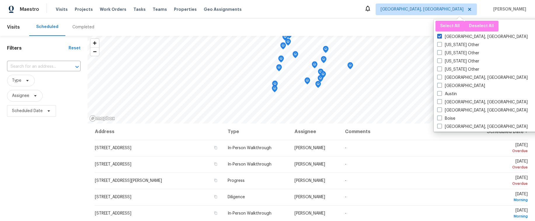
click at [401, 11] on div "Maestro Visits Projects Work Orders Tasks Teams Properties Geo Assignments [GEO…" at bounding box center [267, 9] width 535 height 18
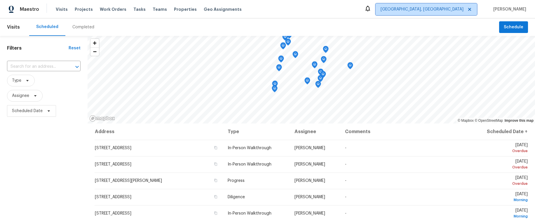
click at [445, 10] on span "[GEOGRAPHIC_DATA], [GEOGRAPHIC_DATA]" at bounding box center [422, 9] width 83 height 6
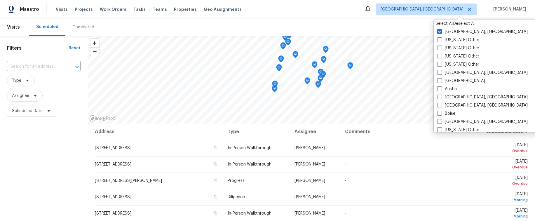
click at [448, 24] on div "Select All" at bounding box center [445, 24] width 18 height 6
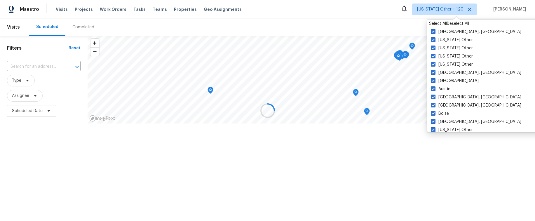
click at [465, 24] on div "Deselect All" at bounding box center [458, 24] width 22 height 6
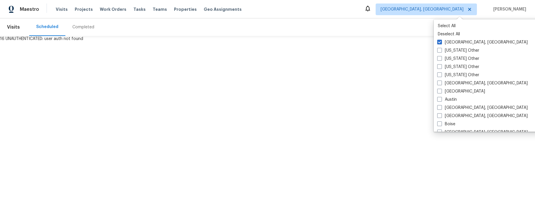
drag, startPoint x: 400, startPoint y: 11, endPoint x: 413, endPoint y: 15, distance: 13.6
click at [400, 11] on div "Maestro Visits Projects Work Orders Tasks Teams Properties Geo Assignments [GEO…" at bounding box center [267, 9] width 535 height 18
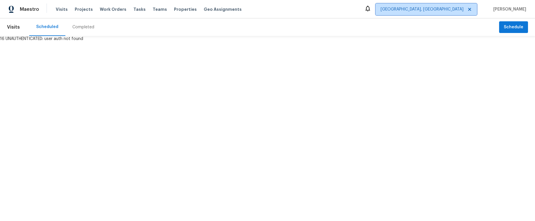
drag, startPoint x: 457, startPoint y: 11, endPoint x: 456, endPoint y: 14, distance: 3.2
click at [457, 11] on span "[GEOGRAPHIC_DATA], [GEOGRAPHIC_DATA]" at bounding box center [422, 9] width 83 height 6
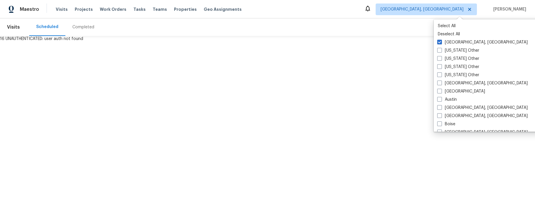
click at [392, 15] on div "Maestro Visits Projects Work Orders Tasks Teams Properties Geo Assignments [GEO…" at bounding box center [267, 9] width 535 height 18
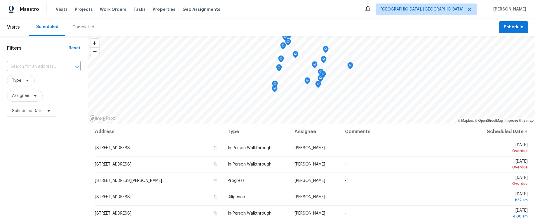
drag, startPoint x: 456, startPoint y: 15, endPoint x: 456, endPoint y: 11, distance: 5.0
click at [456, 15] on div "Maestro Visits Projects Work Orders Tasks Properties Geo Assignments [GEOGRAPHI…" at bounding box center [267, 9] width 535 height 18
click at [456, 10] on span "[GEOGRAPHIC_DATA], [GEOGRAPHIC_DATA]" at bounding box center [422, 9] width 83 height 6
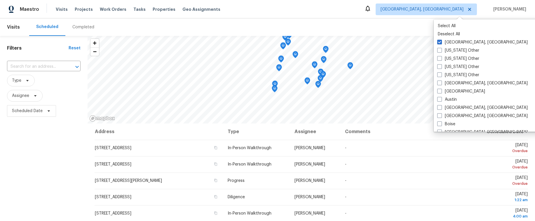
click at [453, 26] on p "Select All" at bounding box center [494, 26] width 113 height 6
checkbox input "true"
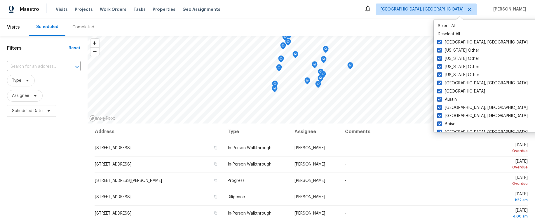
checkbox input "true"
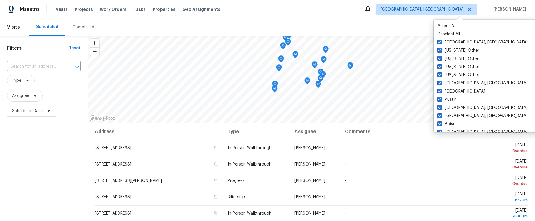
checkbox input "true"
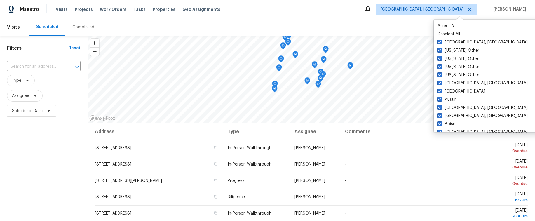
checkbox input "true"
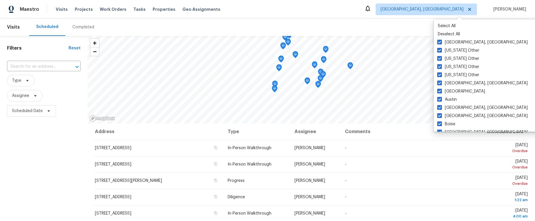
checkbox input "true"
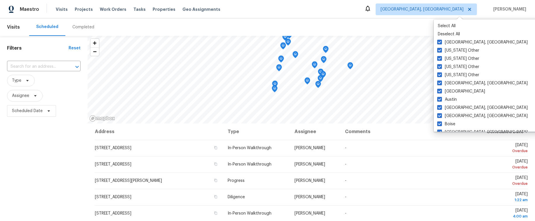
checkbox input "true"
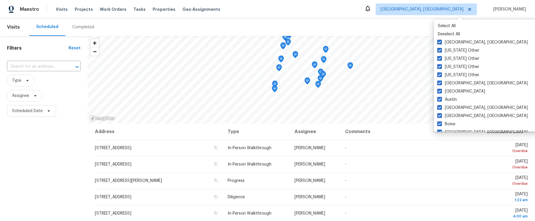
checkbox input "true"
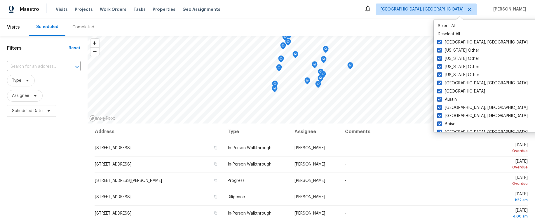
checkbox input "true"
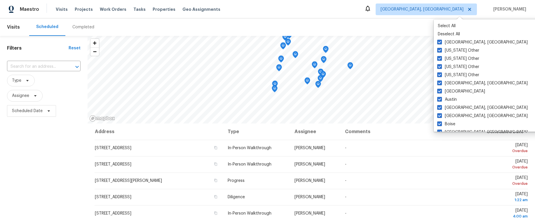
checkbox input "true"
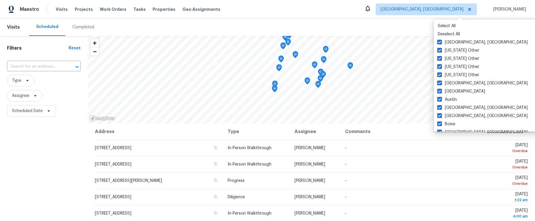
checkbox input "true"
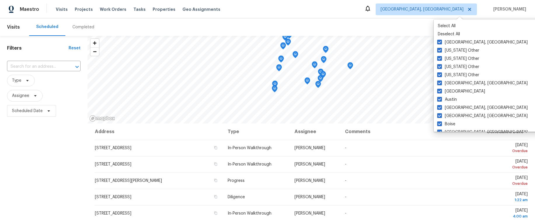
checkbox input "true"
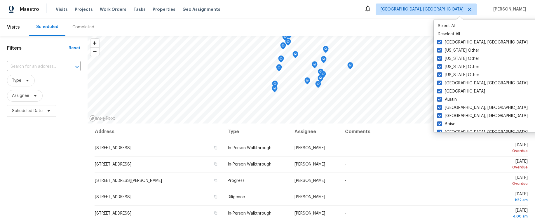
checkbox input "true"
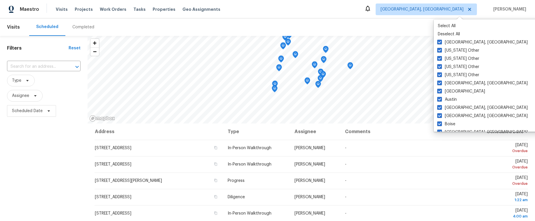
checkbox input "true"
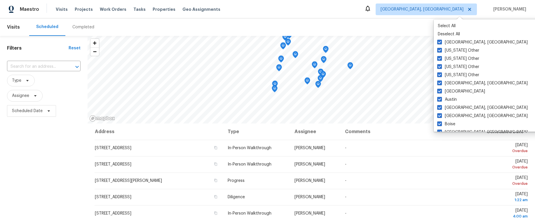
checkbox input "true"
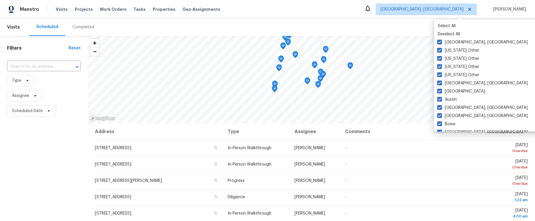
checkbox input "true"
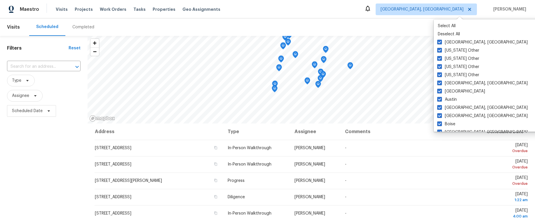
checkbox input "true"
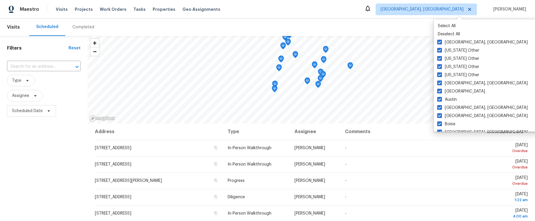
checkbox input "true"
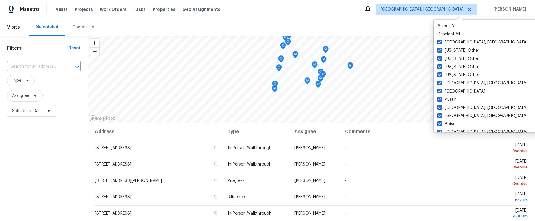
checkbox input "true"
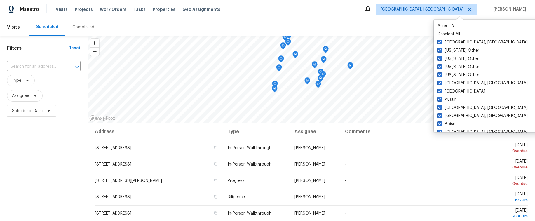
checkbox input "true"
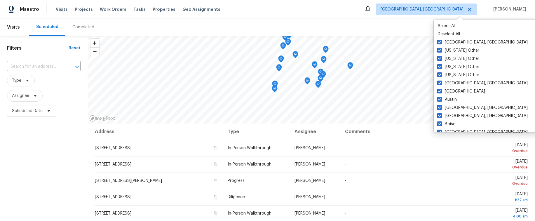
checkbox input "true"
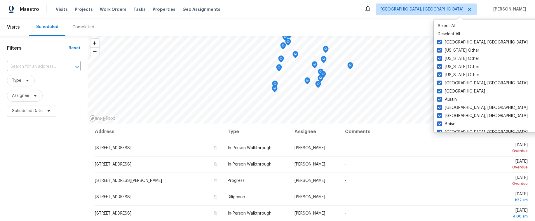
checkbox input "true"
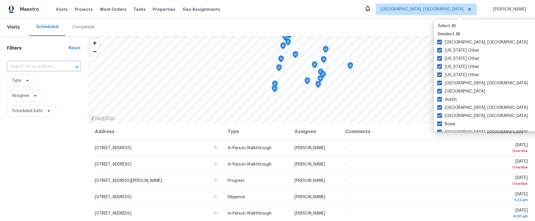
checkbox input "true"
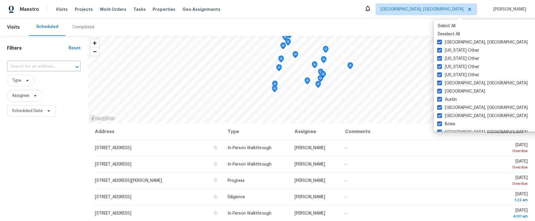
checkbox input "true"
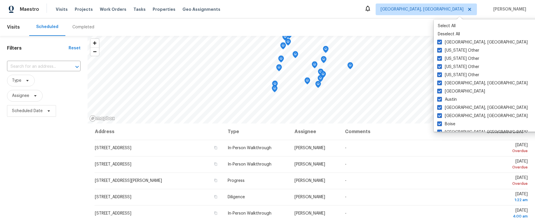
checkbox input "true"
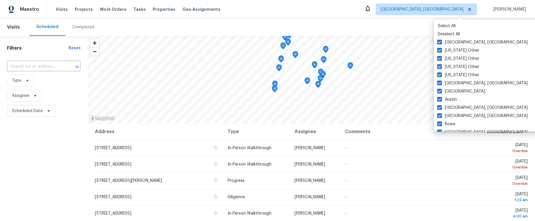
checkbox input "true"
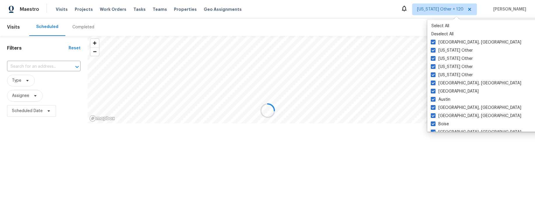
click at [453, 34] on p "Deselect All" at bounding box center [488, 34] width 113 height 6
checkbox input "false"
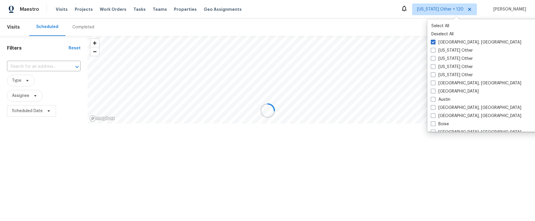
checkbox input "false"
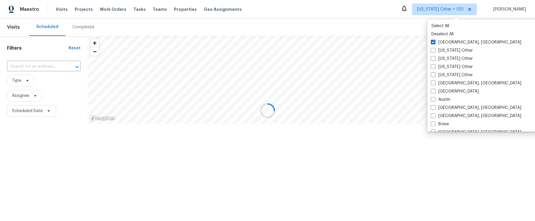
checkbox input "false"
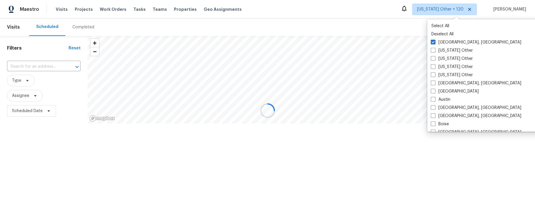
checkbox input "false"
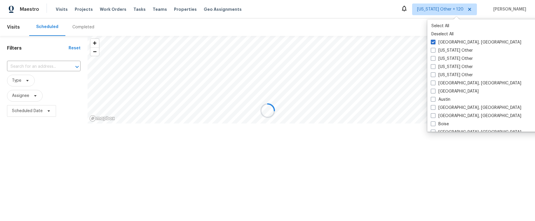
checkbox input "false"
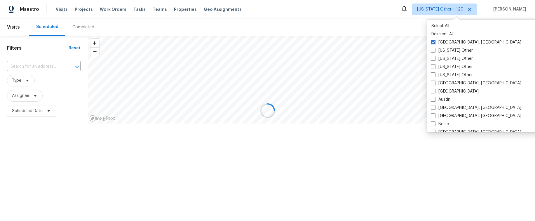
checkbox input "false"
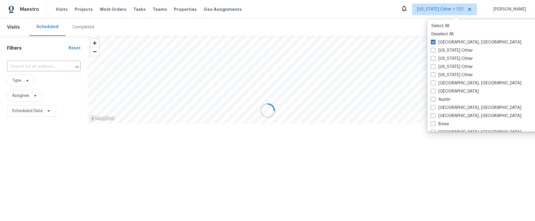
checkbox input "false"
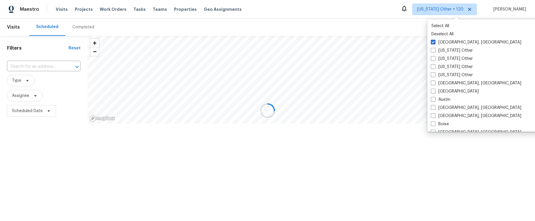
checkbox input "false"
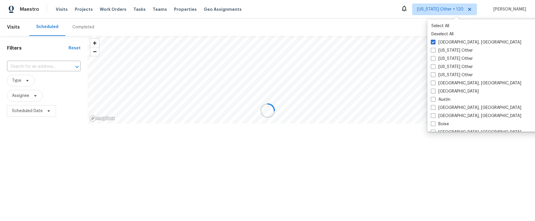
checkbox input "false"
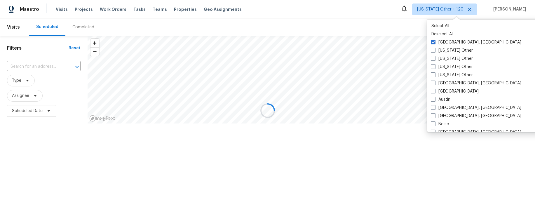
checkbox input "false"
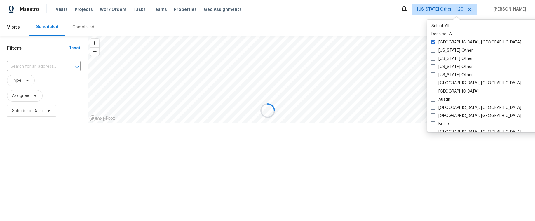
checkbox input "false"
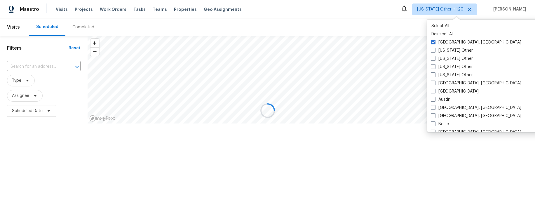
checkbox input "false"
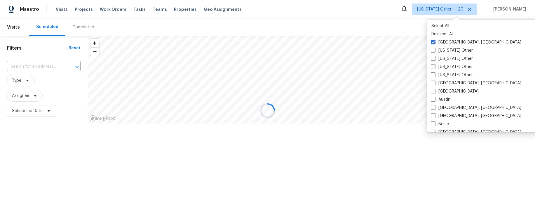
checkbox input "false"
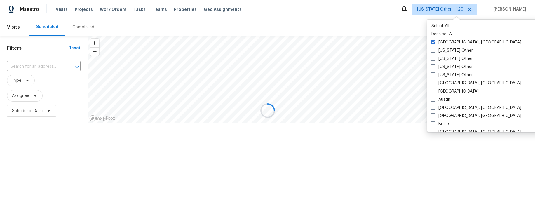
checkbox input "false"
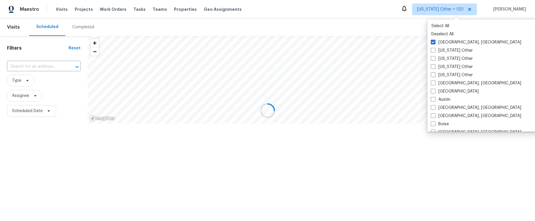
checkbox input "false"
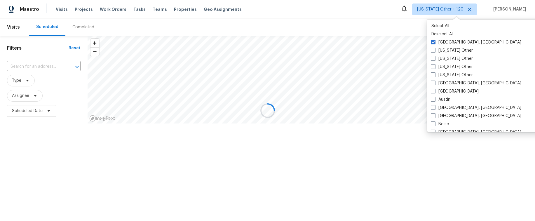
checkbox input "false"
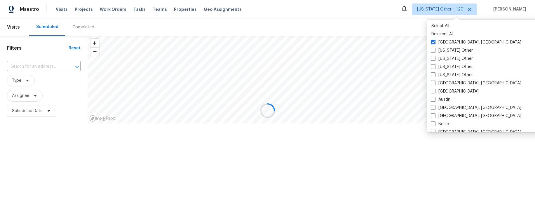
checkbox input "false"
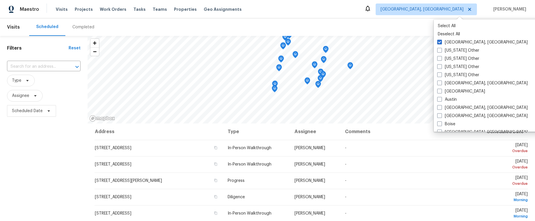
click at [422, 16] on div "Maestro Visits Projects Work Orders Tasks Teams Properties Geo Assignments Albu…" at bounding box center [267, 9] width 535 height 18
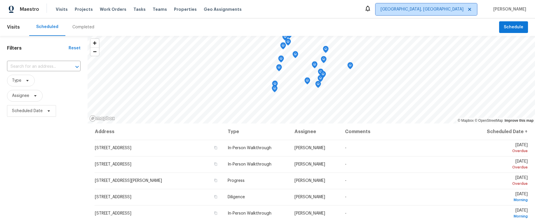
click at [446, 11] on span "Albuquerque, NM" at bounding box center [422, 9] width 83 height 6
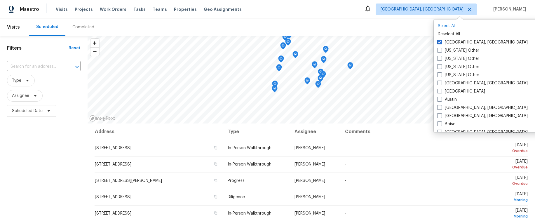
click at [447, 25] on p "Select All" at bounding box center [494, 26] width 113 height 6
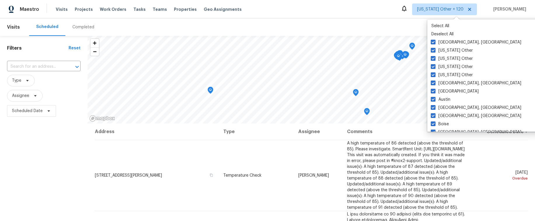
click at [405, 19] on div "Scheduled Completed" at bounding box center [264, 27] width 470 height 18
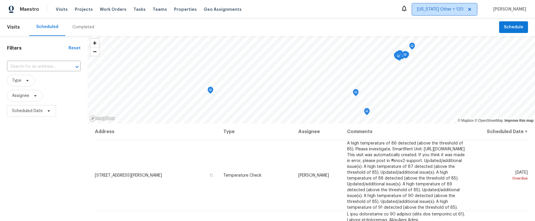
click at [436, 10] on span "Alabama Other + 120" at bounding box center [440, 9] width 46 height 6
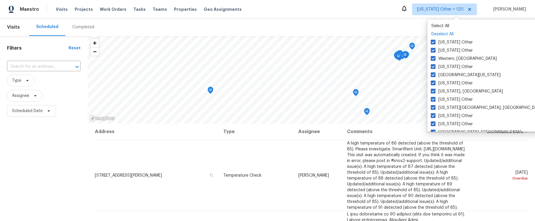
click at [444, 36] on p "Deselect All" at bounding box center [488, 34] width 113 height 6
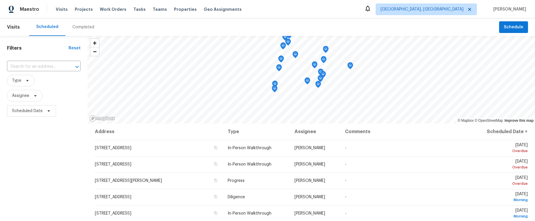
click at [399, 17] on div "Maestro Visits Projects Work Orders Tasks Teams Properties Geo Assignments Albu…" at bounding box center [267, 9] width 535 height 18
click at [450, 10] on span "Albuquerque, NM" at bounding box center [422, 9] width 83 height 6
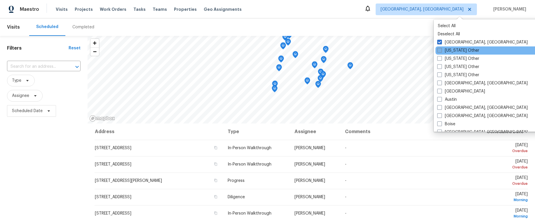
click at [454, 52] on label "Alabama Other" at bounding box center [458, 51] width 42 height 6
click at [441, 51] on input "Alabama Other" at bounding box center [439, 50] width 4 height 4
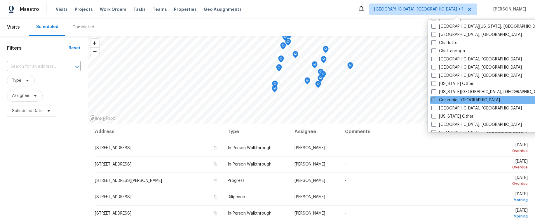
scroll to position [126, 0]
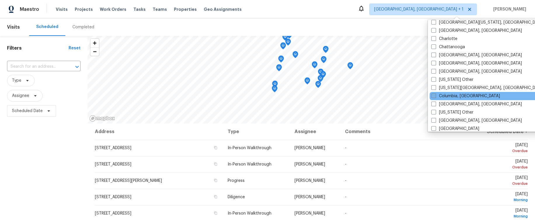
click at [458, 95] on label "Columbia, SC" at bounding box center [466, 96] width 69 height 6
click at [435, 95] on input "Columbia, SC" at bounding box center [434, 95] width 4 height 4
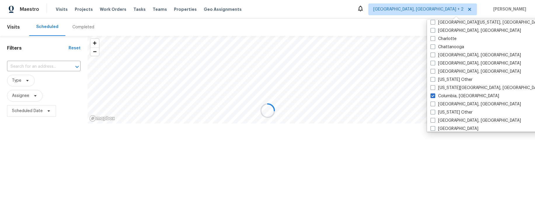
click at [396, 15] on div at bounding box center [267, 110] width 535 height 221
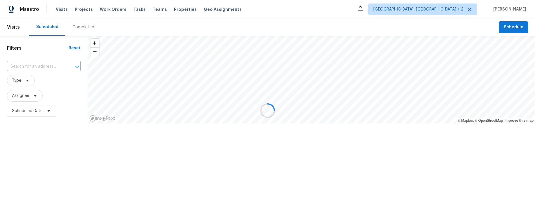
click at [448, 13] on div at bounding box center [267, 110] width 535 height 221
click at [450, 9] on div at bounding box center [267, 110] width 535 height 221
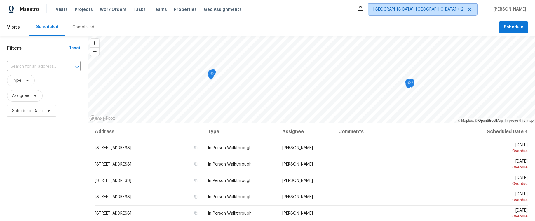
click at [443, 11] on span "Albuquerque, NM + 2" at bounding box center [418, 9] width 90 height 6
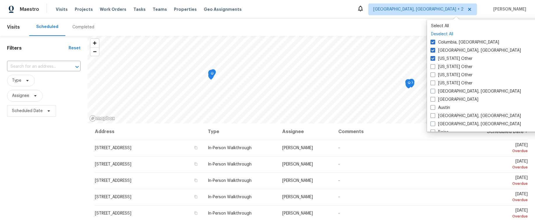
click at [453, 34] on p "Deselect All" at bounding box center [487, 34] width 113 height 6
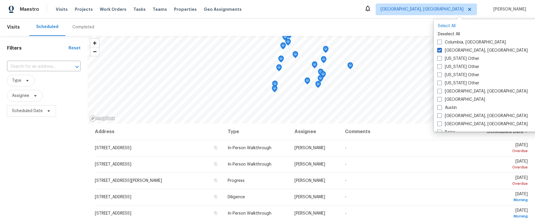
click at [449, 24] on p "Select All" at bounding box center [494, 26] width 113 height 6
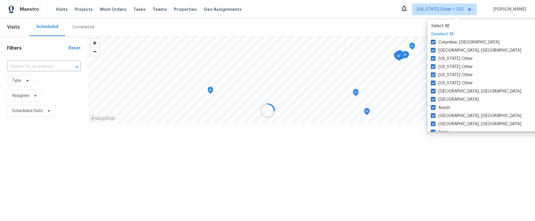
click at [448, 33] on p "Deselect All" at bounding box center [488, 34] width 113 height 6
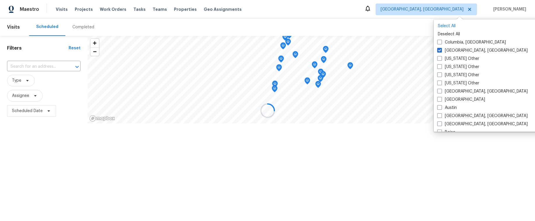
click at [447, 26] on p "Select All" at bounding box center [494, 26] width 113 height 6
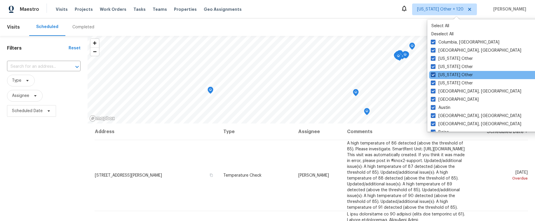
click at [434, 75] on span at bounding box center [433, 74] width 5 height 5
click at [434, 75] on input "Arizona Other" at bounding box center [433, 74] width 4 height 4
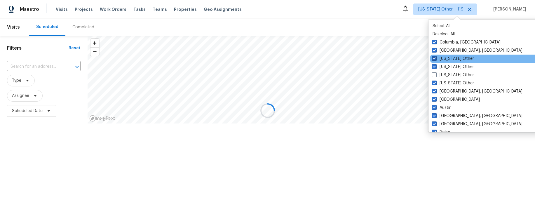
click at [435, 59] on span at bounding box center [434, 58] width 5 height 5
click at [435, 59] on input "Alabama Other" at bounding box center [434, 58] width 4 height 4
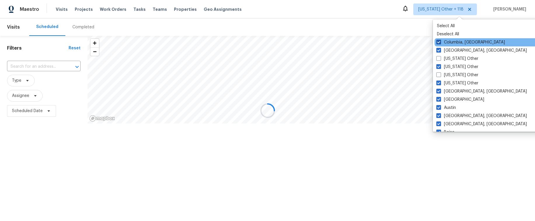
click at [439, 43] on span at bounding box center [438, 42] width 5 height 5
click at [439, 43] on input "Columbia, SC" at bounding box center [438, 41] width 4 height 4
click at [409, 23] on div at bounding box center [267, 110] width 535 height 221
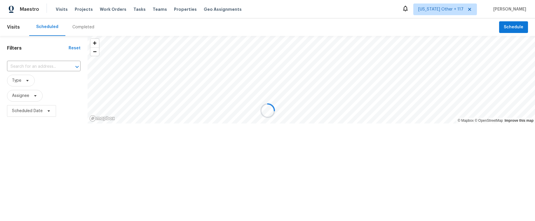
click at [399, 26] on div at bounding box center [267, 110] width 535 height 221
